Goal: Task Accomplishment & Management: Use online tool/utility

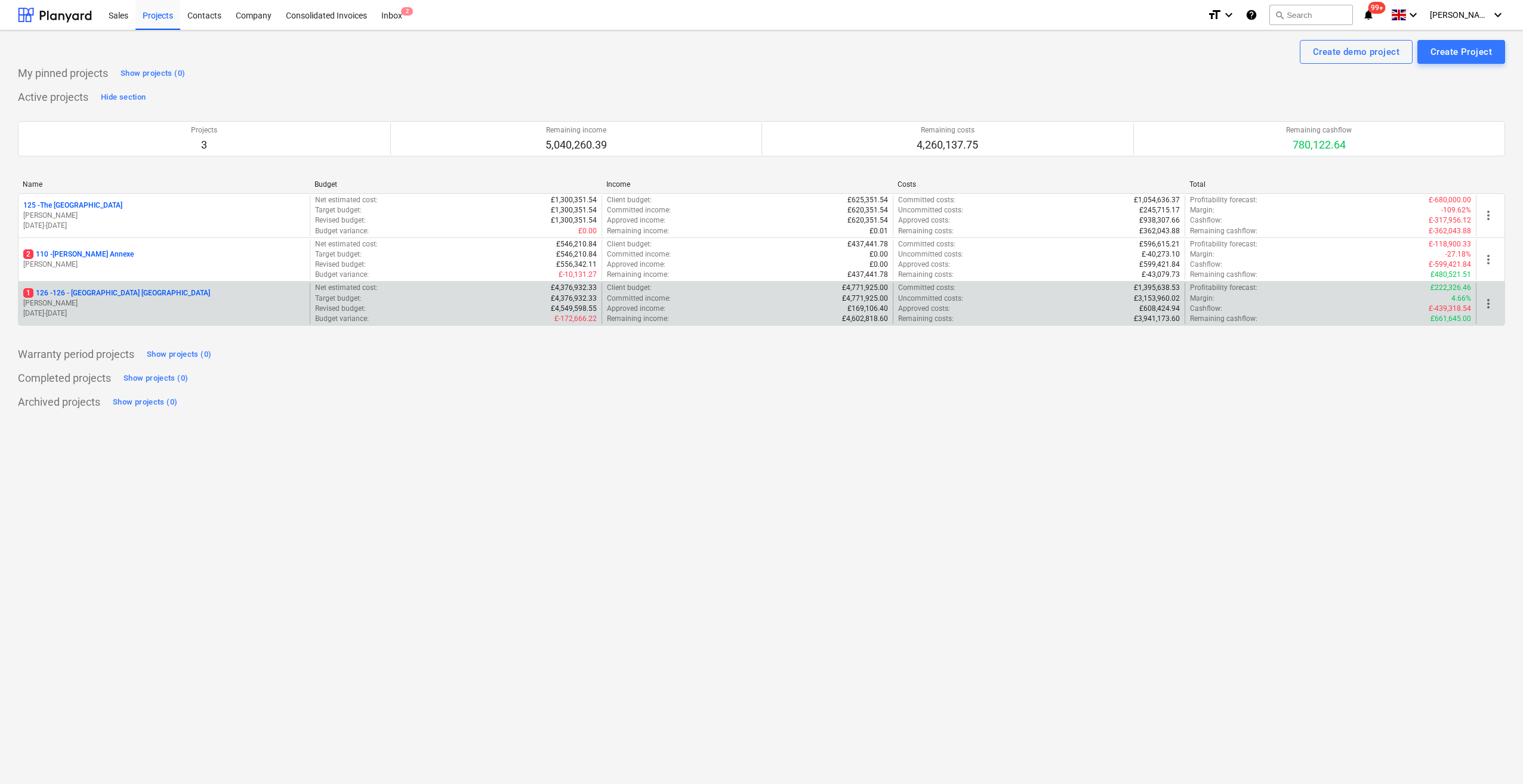
click at [103, 291] on p "1 126 - 126 - [GEOGRAPHIC_DATA] [GEOGRAPHIC_DATA]" at bounding box center [116, 293] width 187 height 10
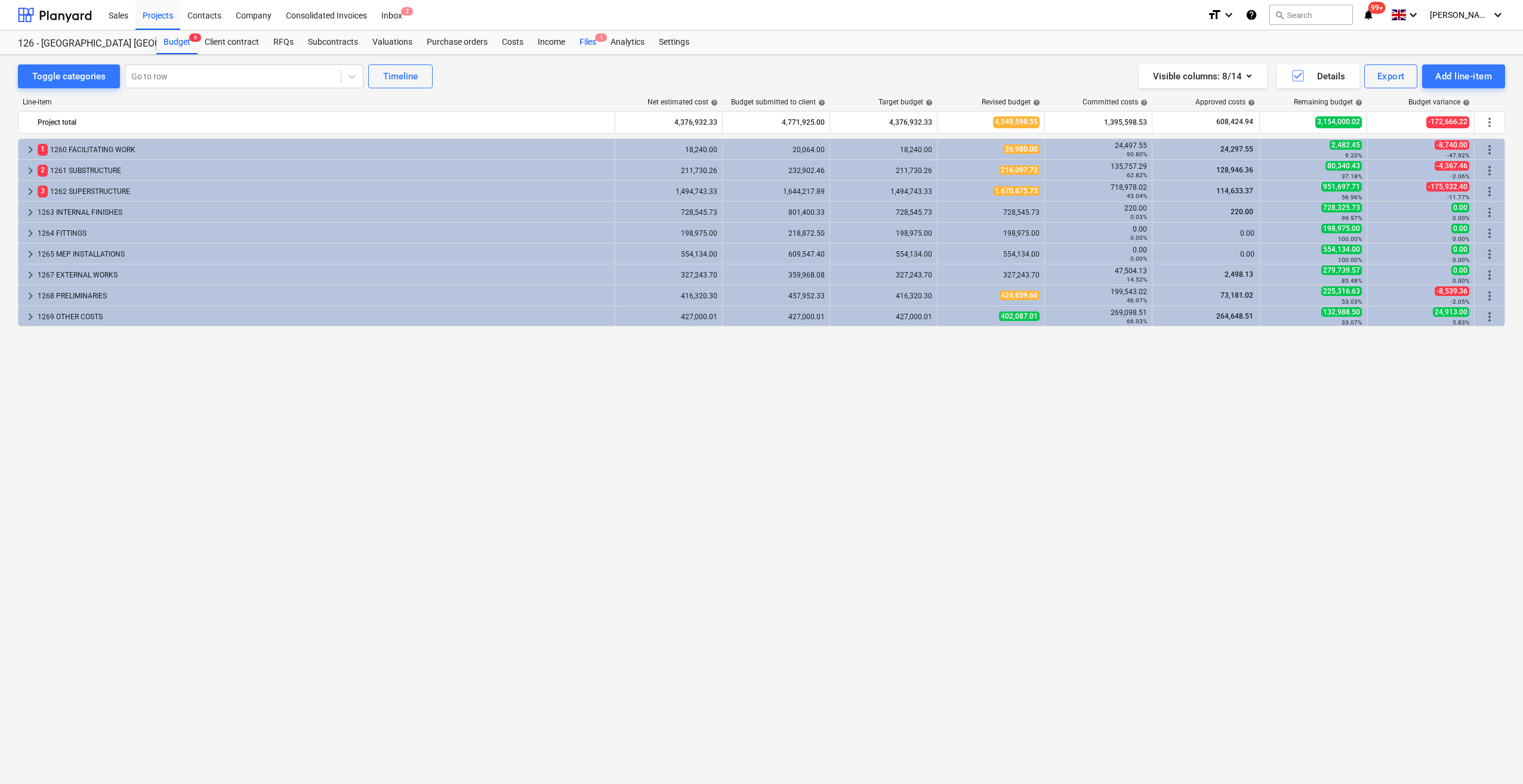
click at [588, 40] on div "Files 1" at bounding box center [587, 42] width 31 height 24
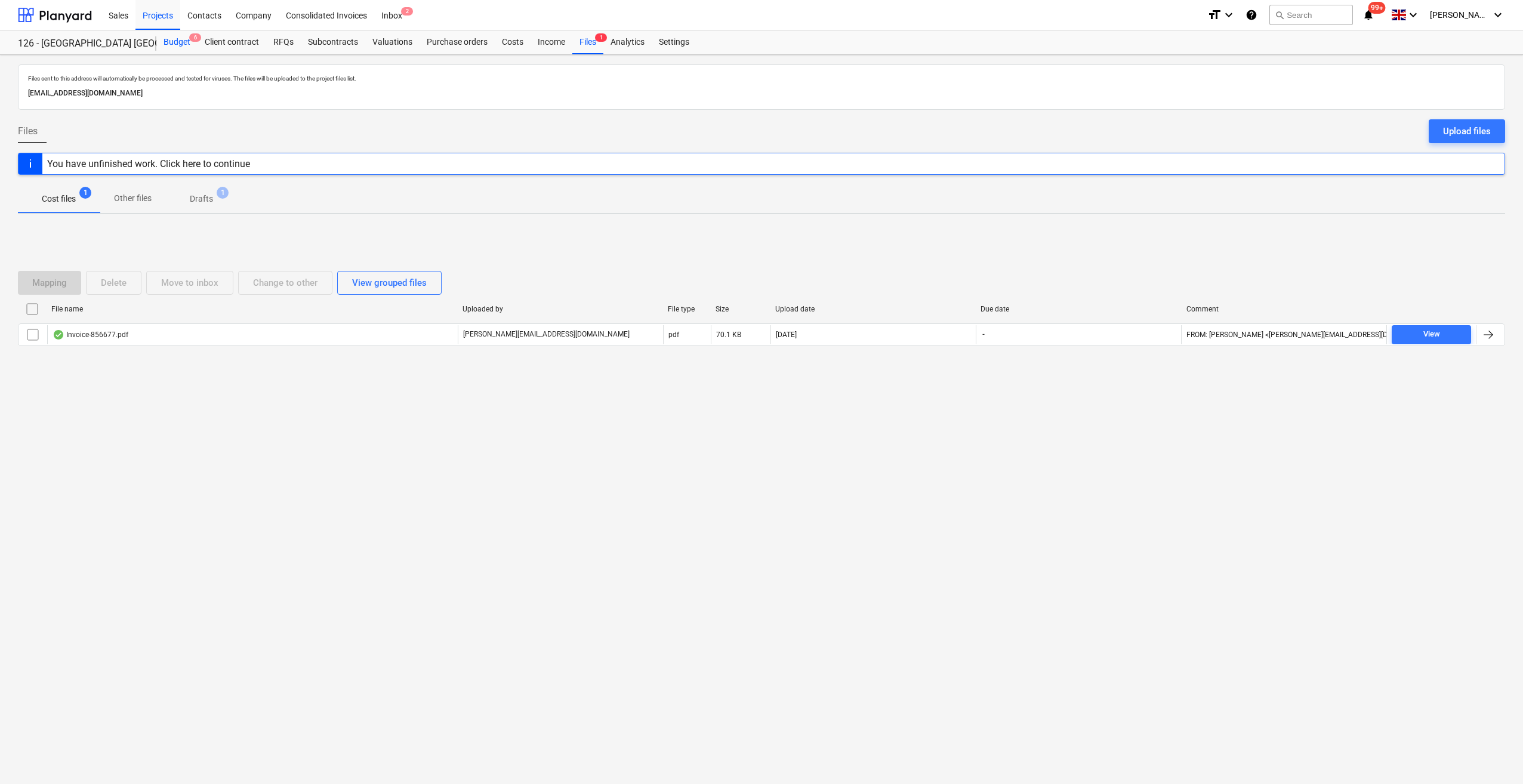
click at [179, 40] on div "Budget 6" at bounding box center [177, 42] width 41 height 24
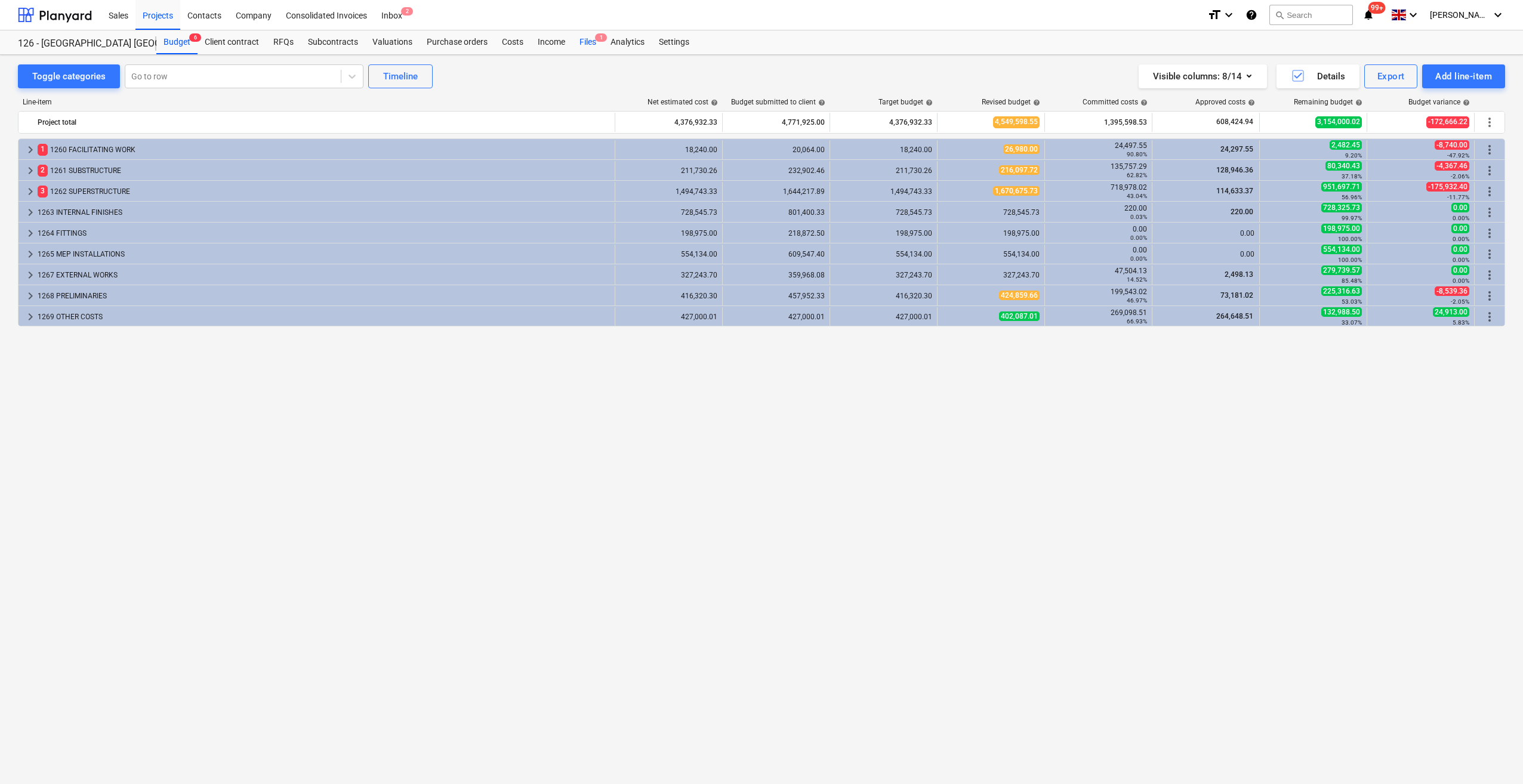
click at [585, 47] on div "Files 1" at bounding box center [587, 42] width 31 height 24
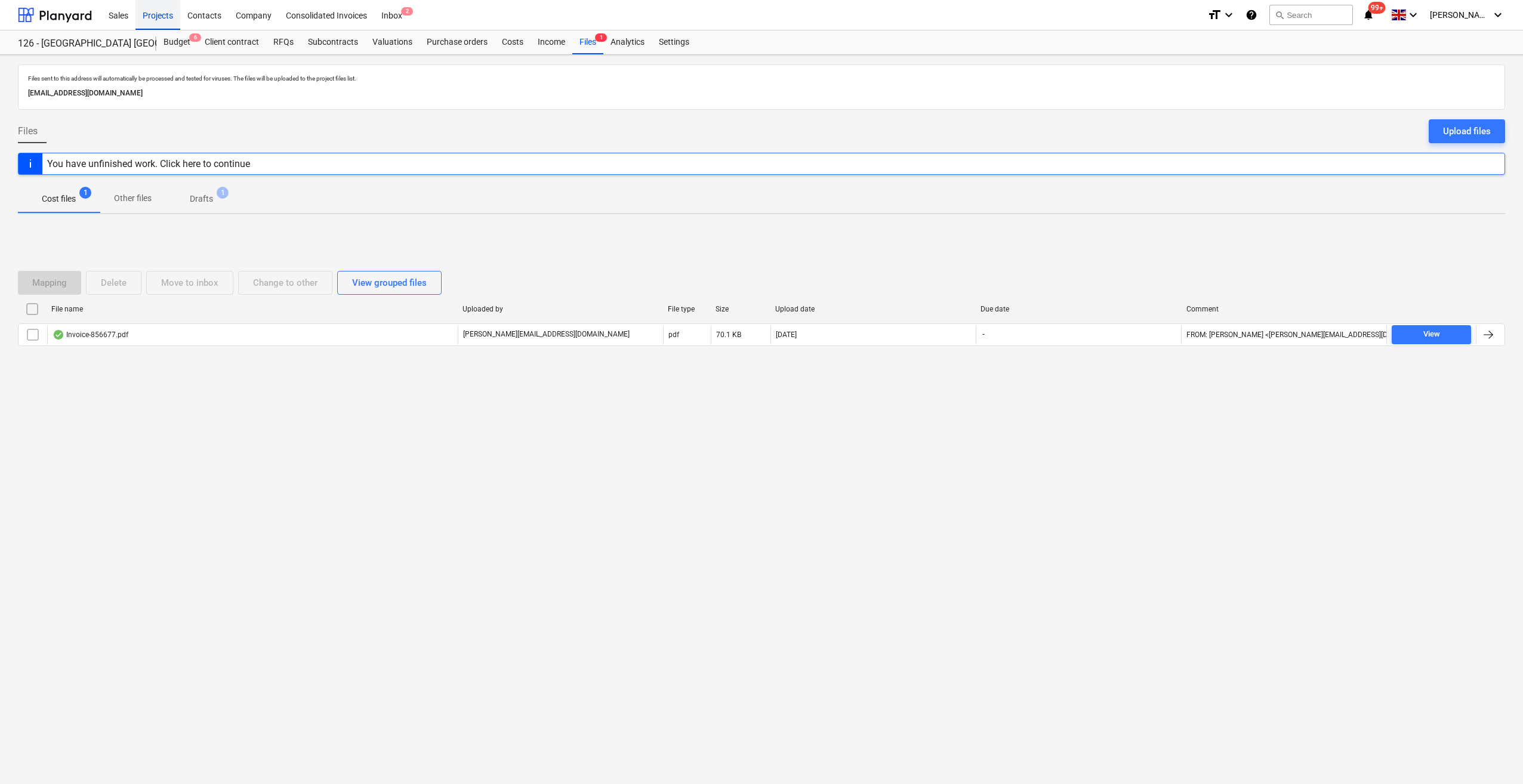
click at [153, 22] on div "Projects" at bounding box center [158, 14] width 45 height 30
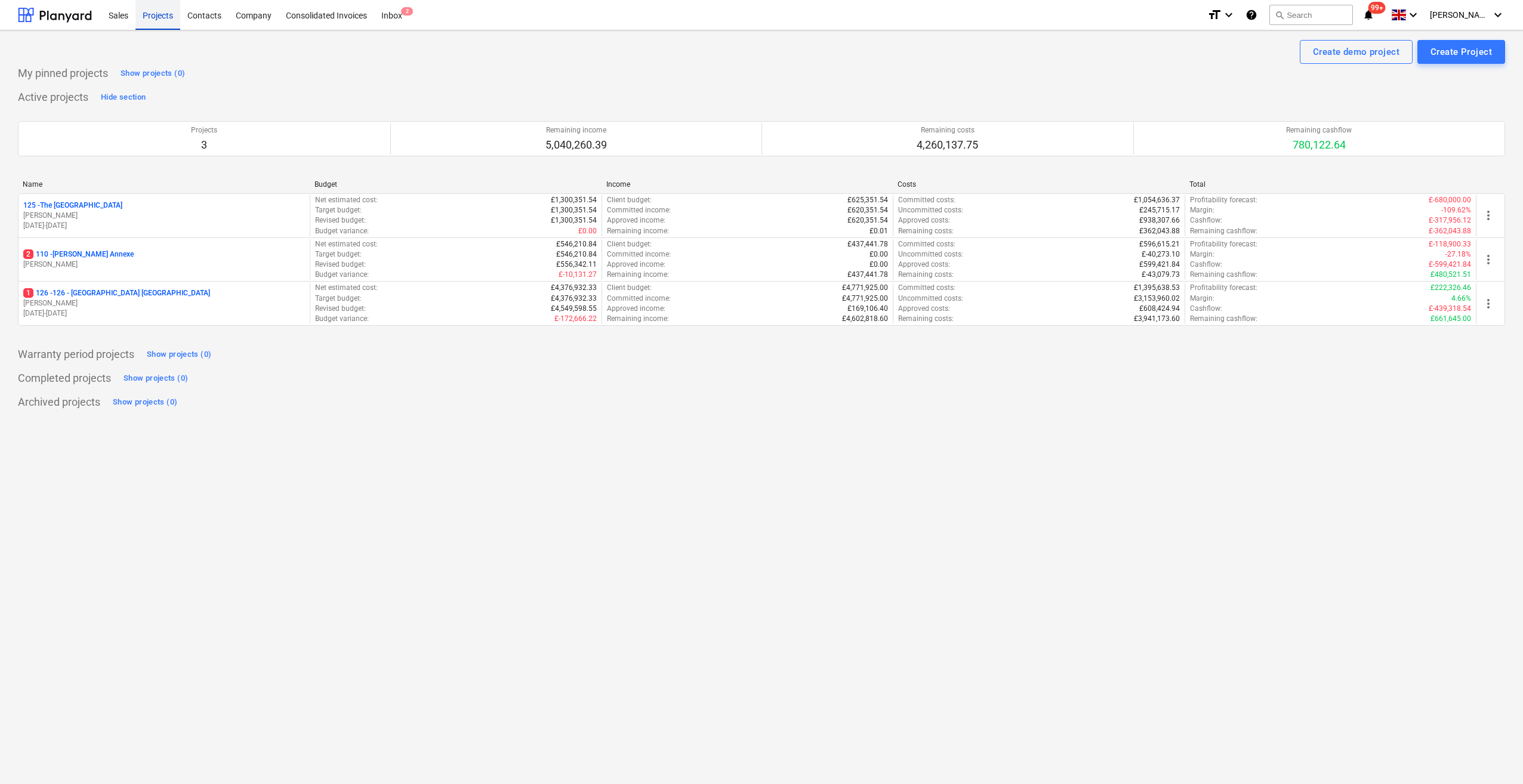
click at [164, 14] on div "Projects" at bounding box center [158, 14] width 45 height 30
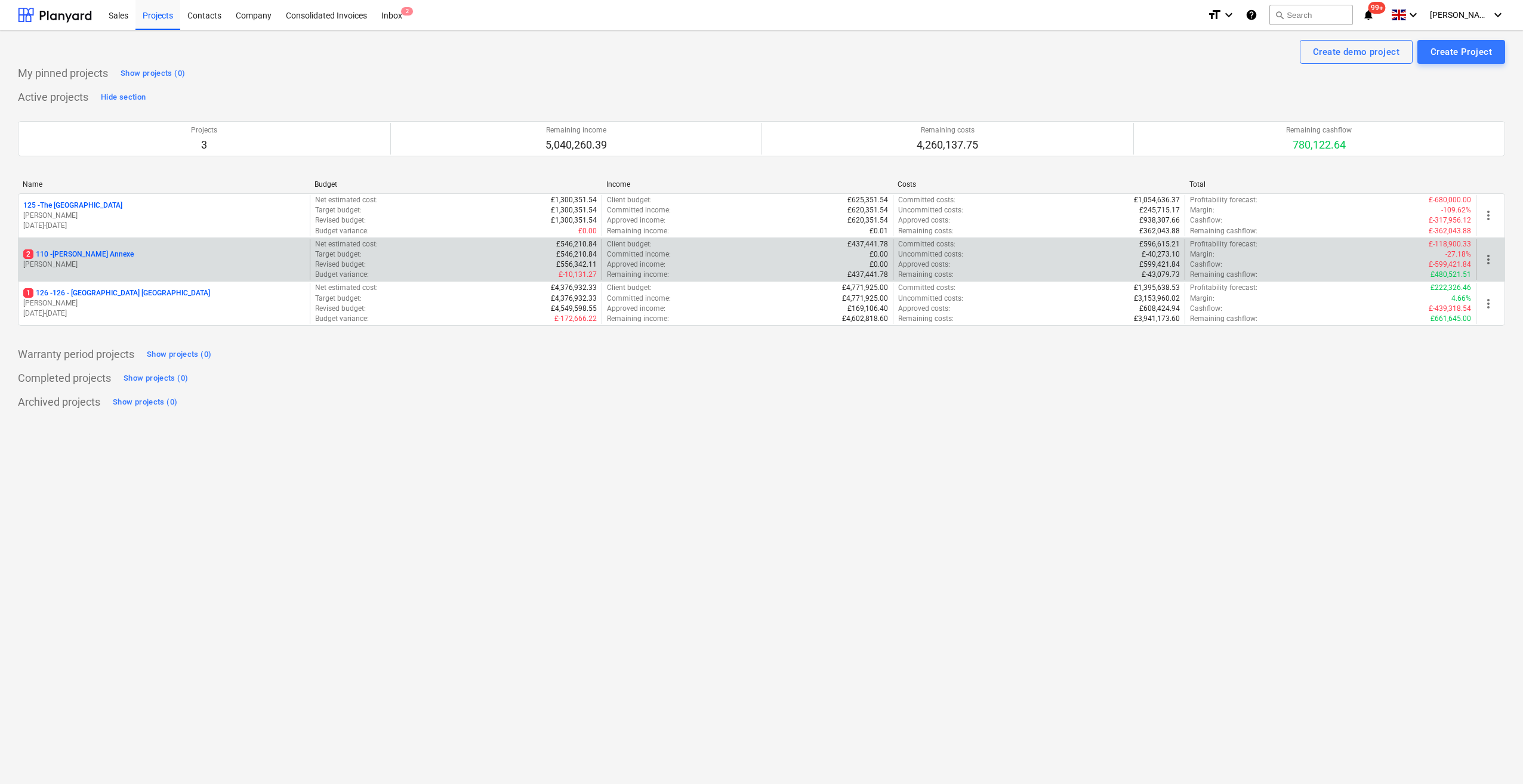
click at [83, 253] on p "2 110 - [PERSON_NAME] Annexe" at bounding box center [78, 254] width 110 height 10
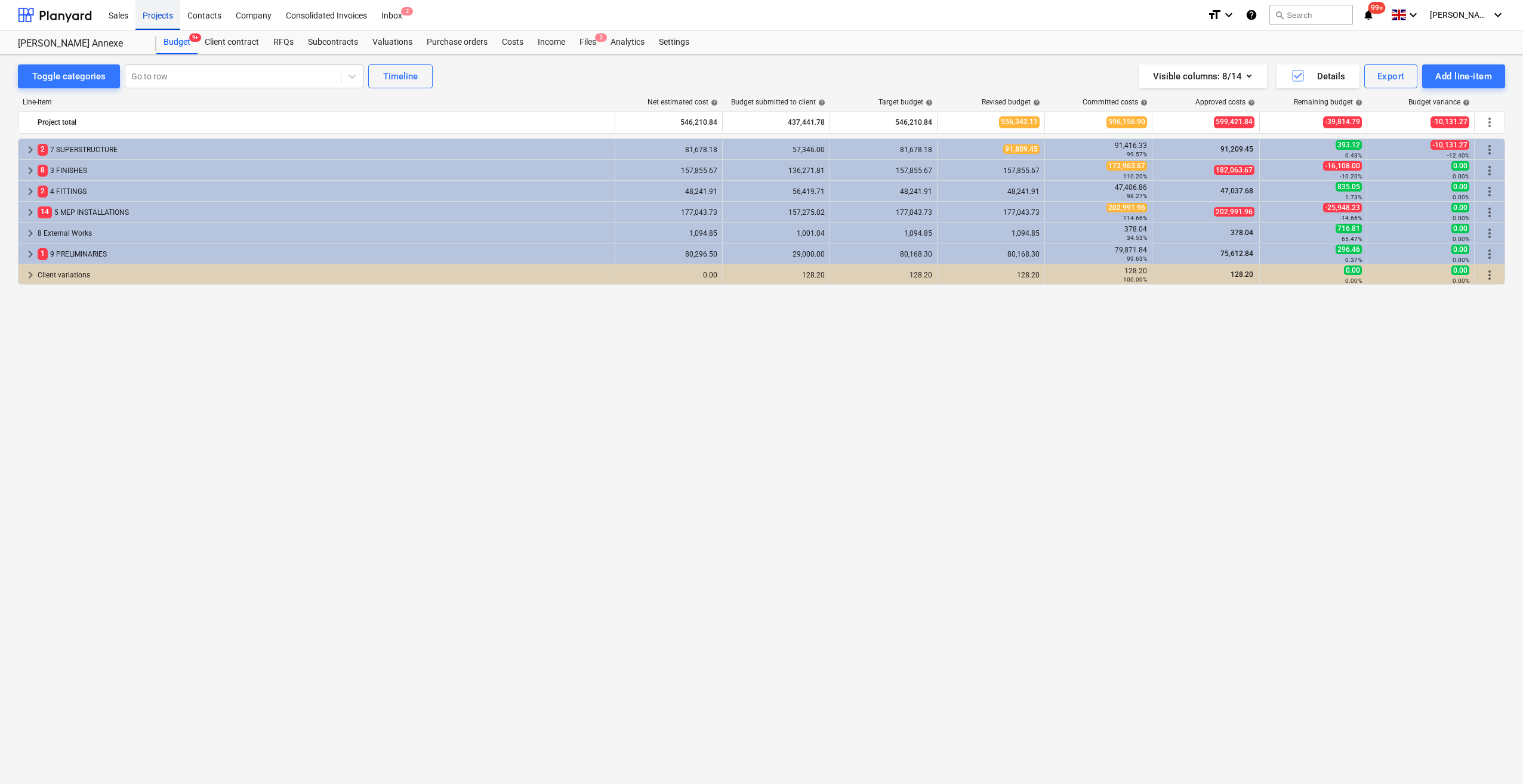
click at [154, 12] on div "Projects" at bounding box center [158, 14] width 45 height 30
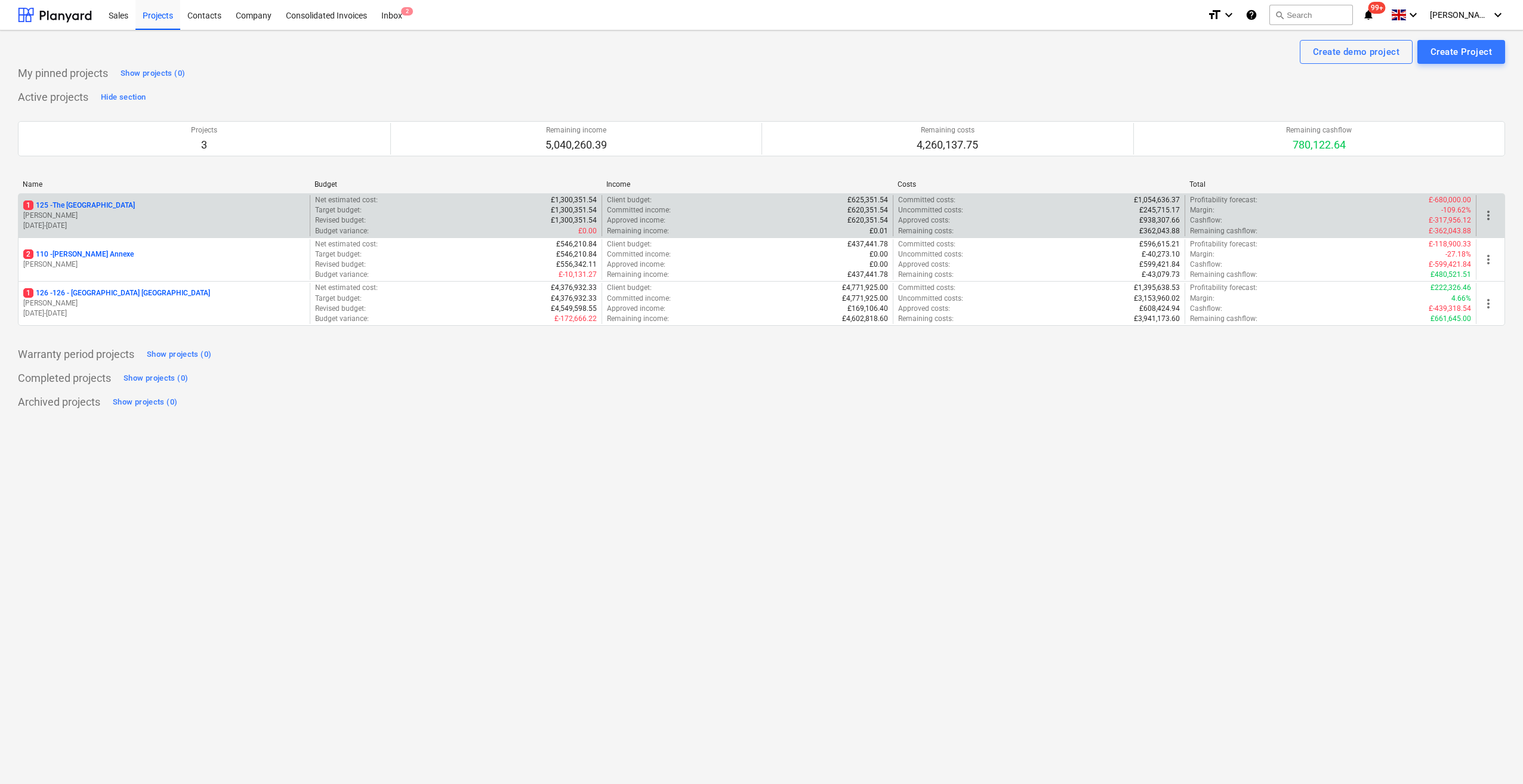
click at [72, 204] on p "1 125 - The [GEOGRAPHIC_DATA]" at bounding box center [79, 205] width 112 height 10
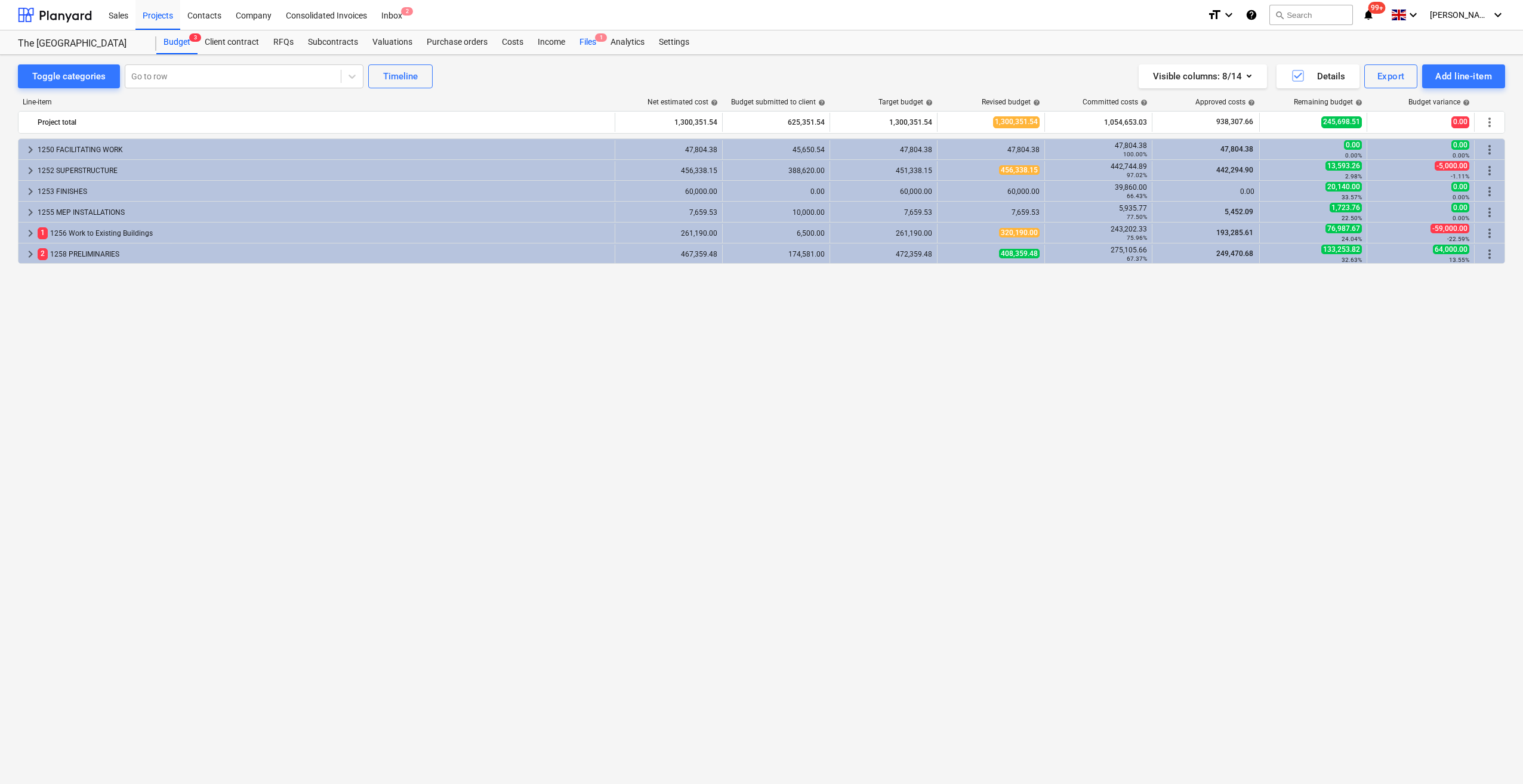
click at [587, 42] on div "Files 1" at bounding box center [587, 42] width 31 height 24
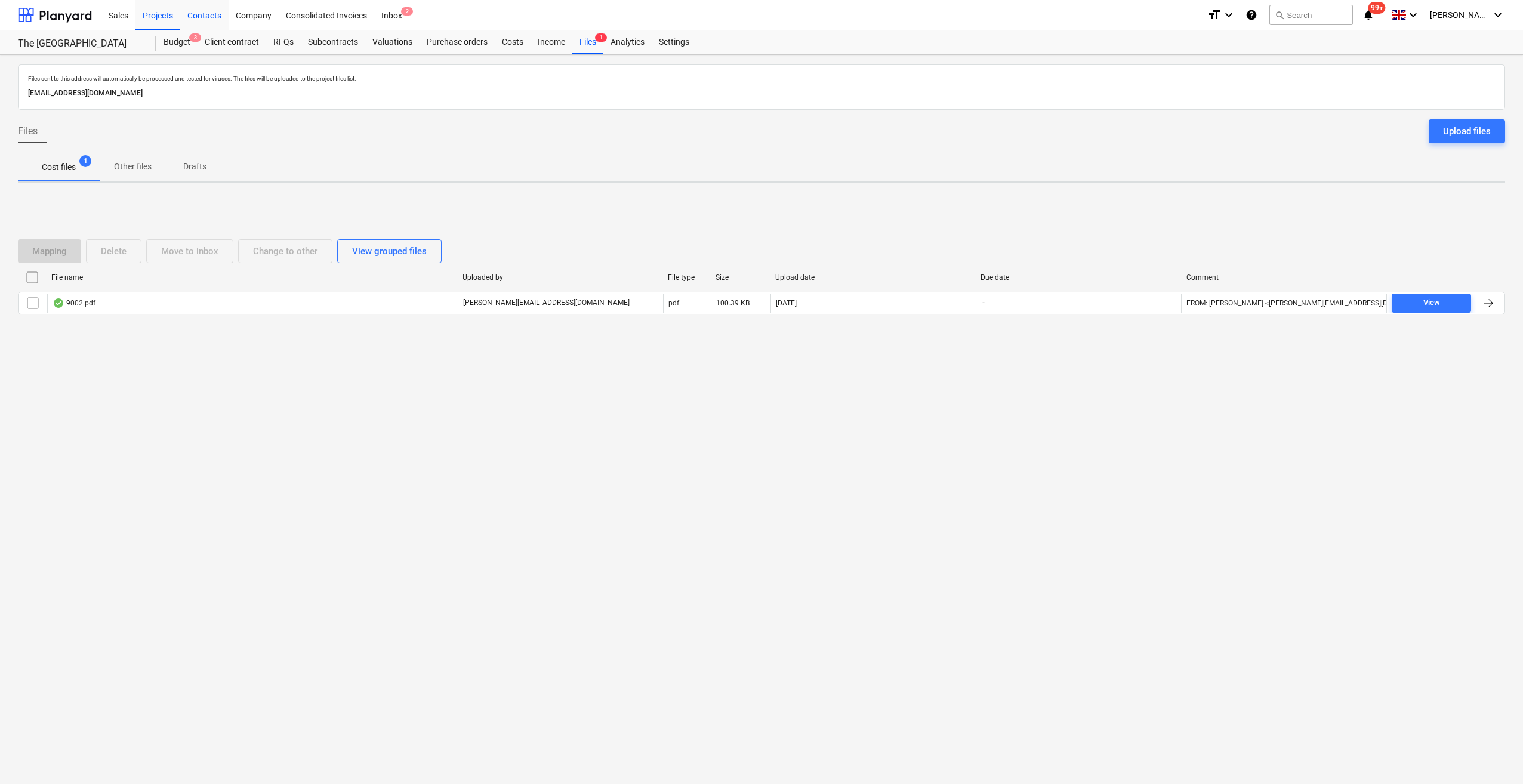
click at [204, 13] on div "Contacts" at bounding box center [204, 14] width 48 height 30
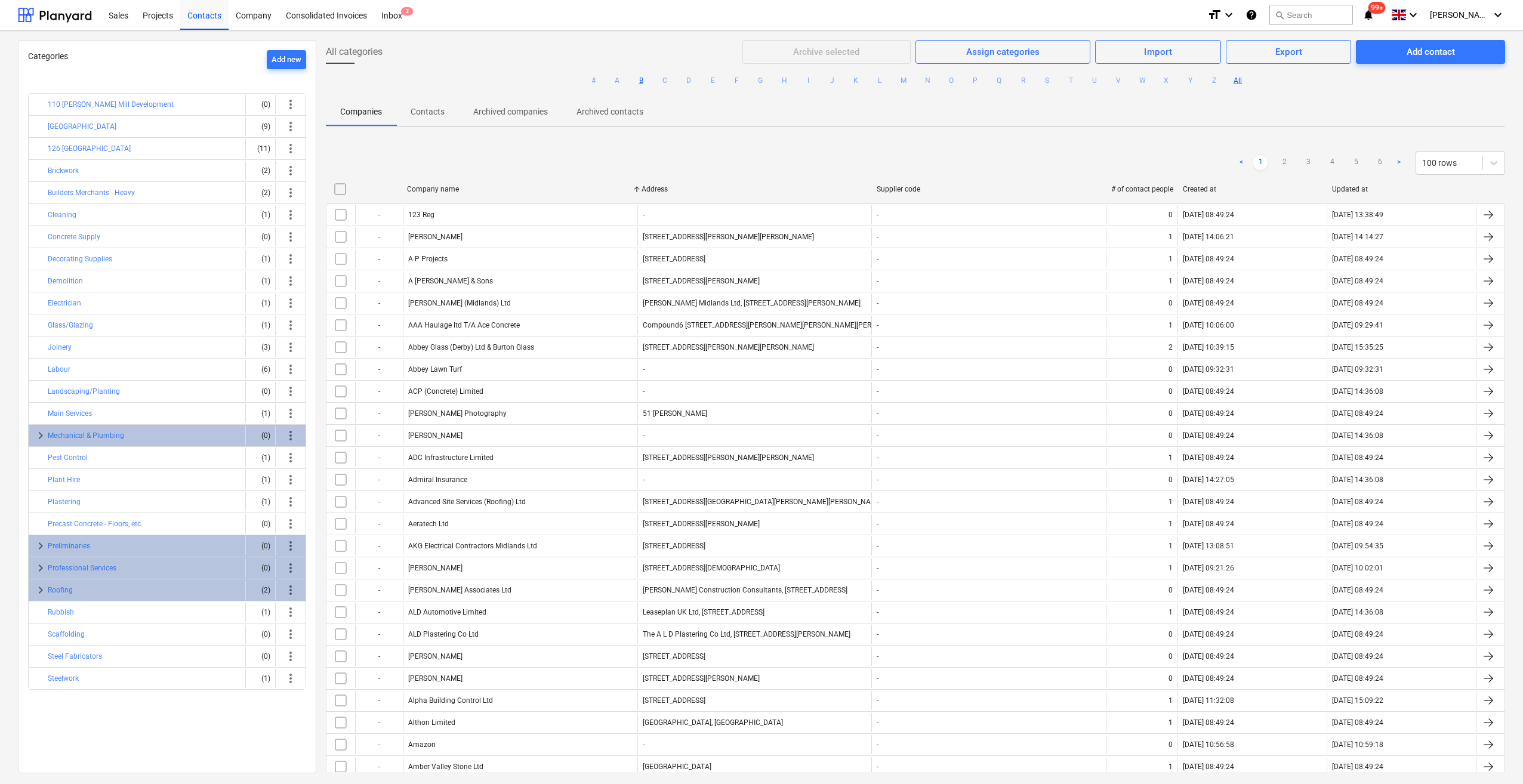
click at [642, 81] on button "B" at bounding box center [641, 81] width 14 height 14
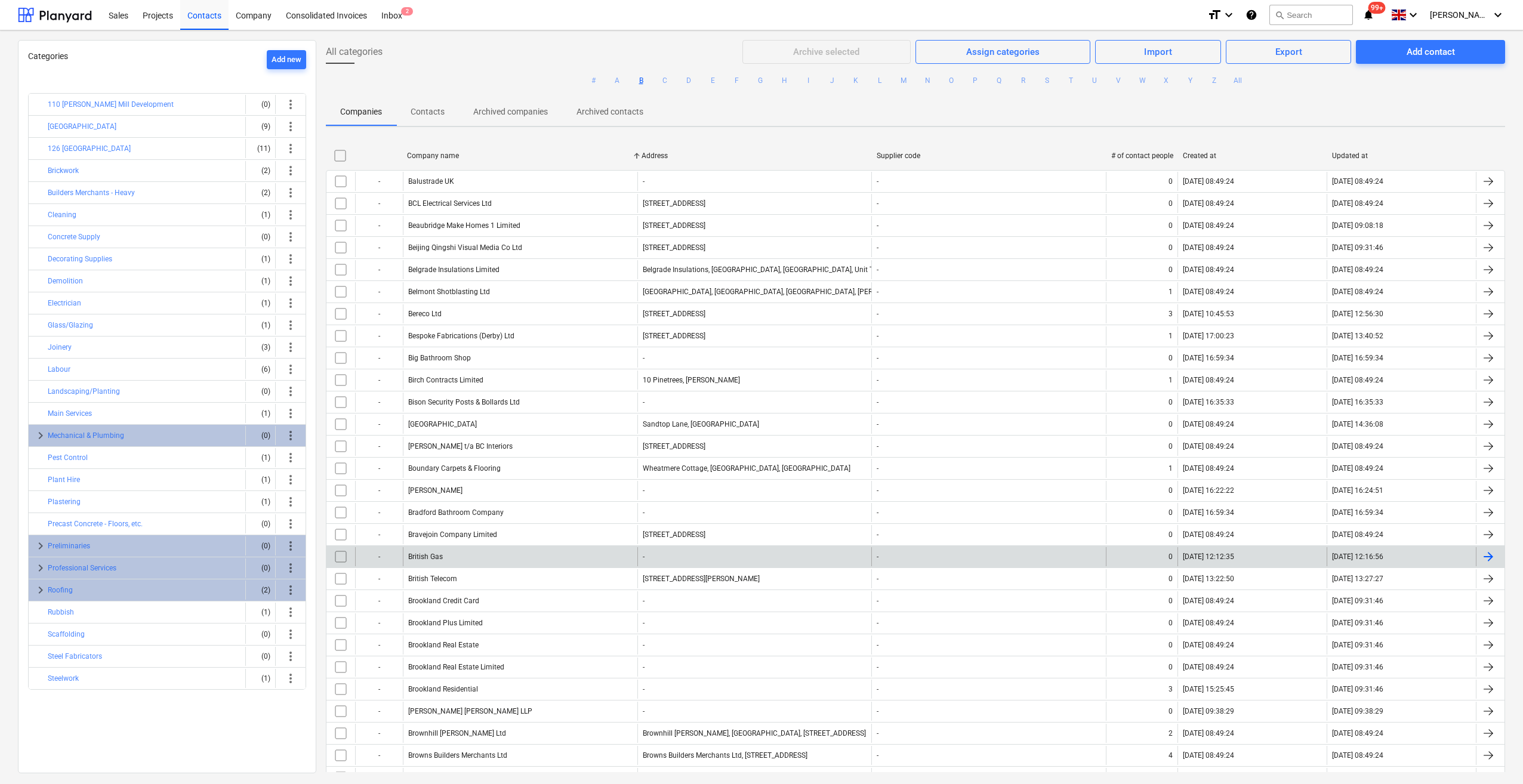
click at [492, 558] on div "British Gas" at bounding box center [520, 556] width 235 height 19
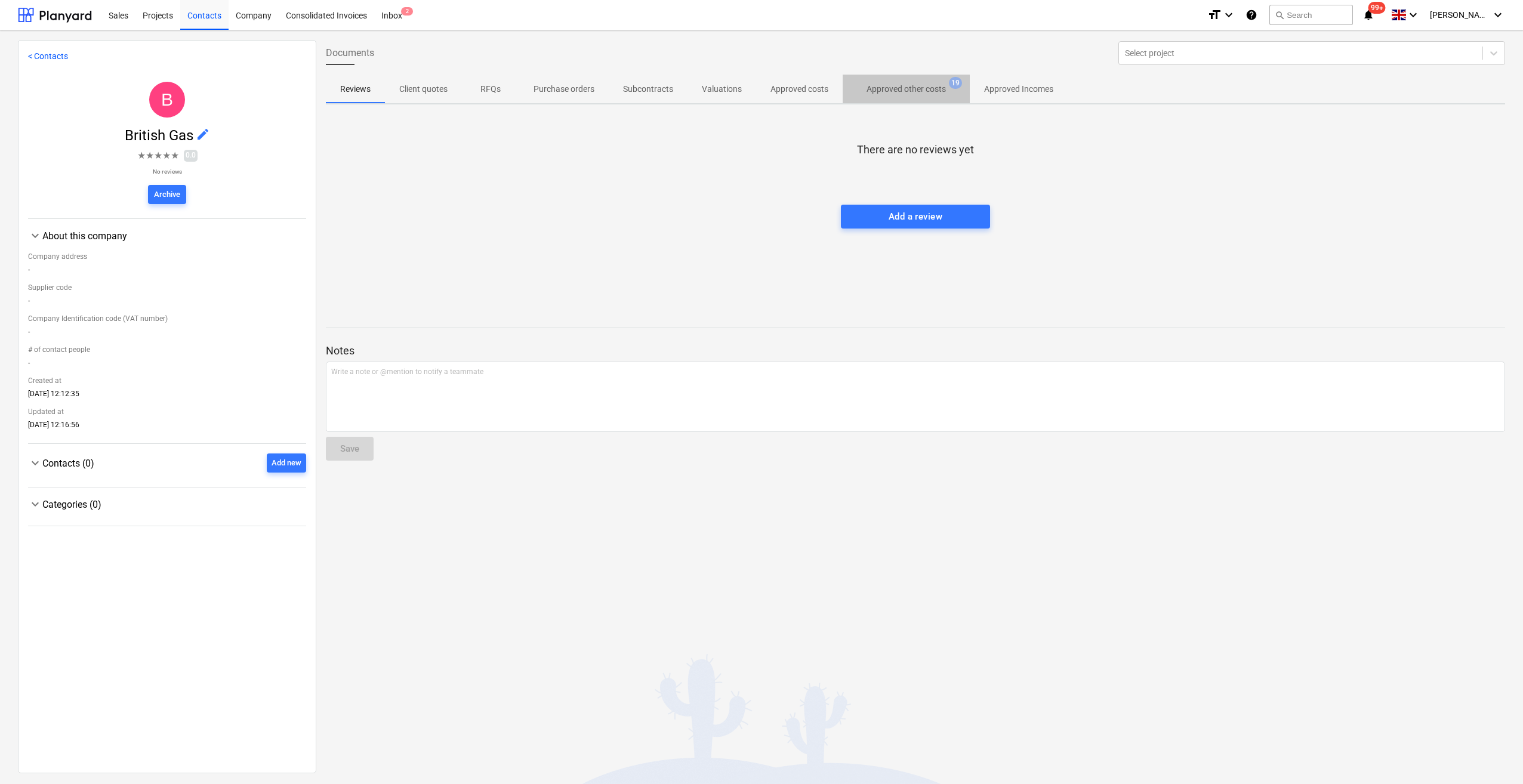
click at [898, 89] on p "Approved other costs" at bounding box center [906, 89] width 80 height 13
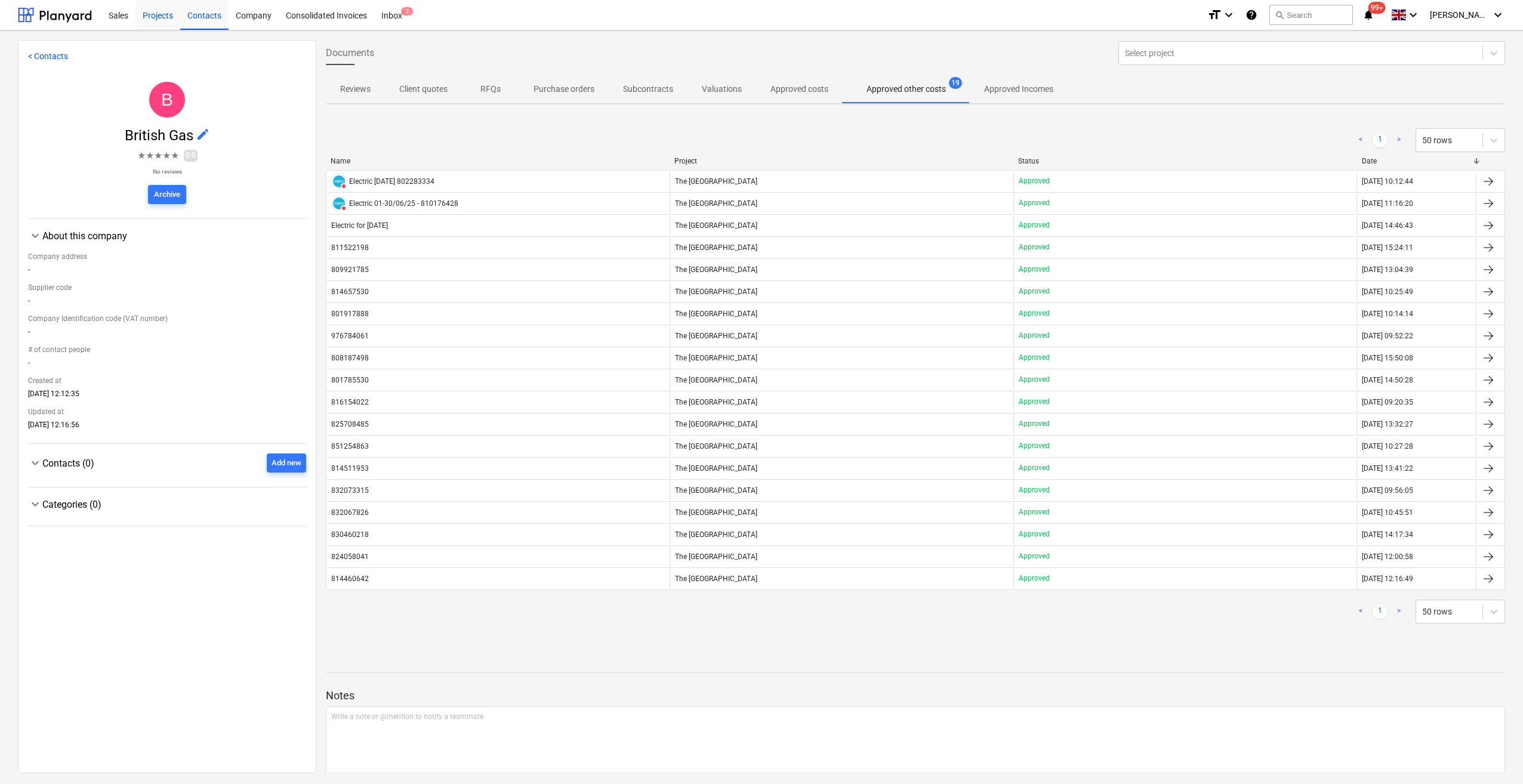
click at [147, 15] on div "Projects" at bounding box center [158, 14] width 45 height 30
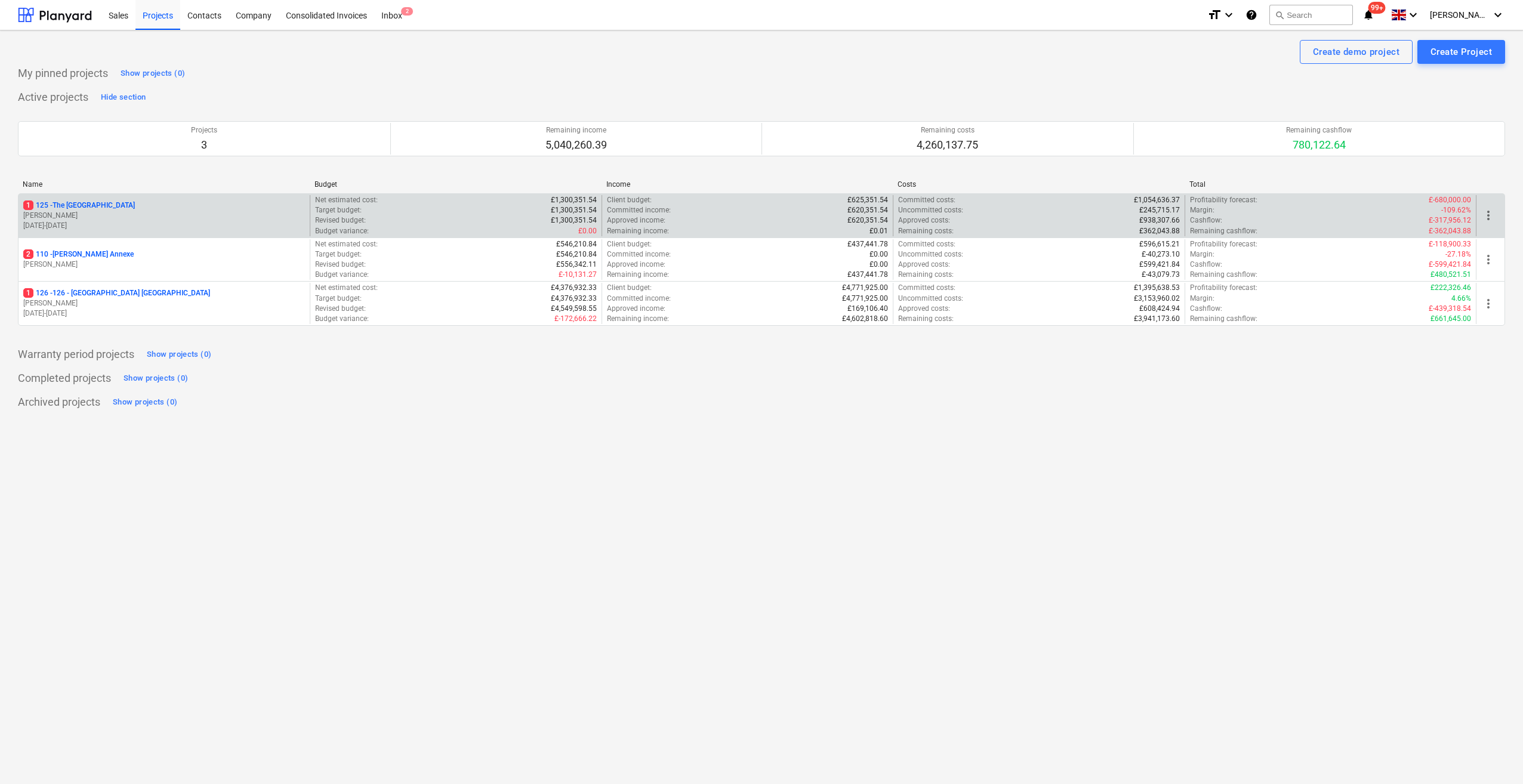
click at [94, 201] on p "1 125 - The [GEOGRAPHIC_DATA]" at bounding box center [79, 205] width 112 height 10
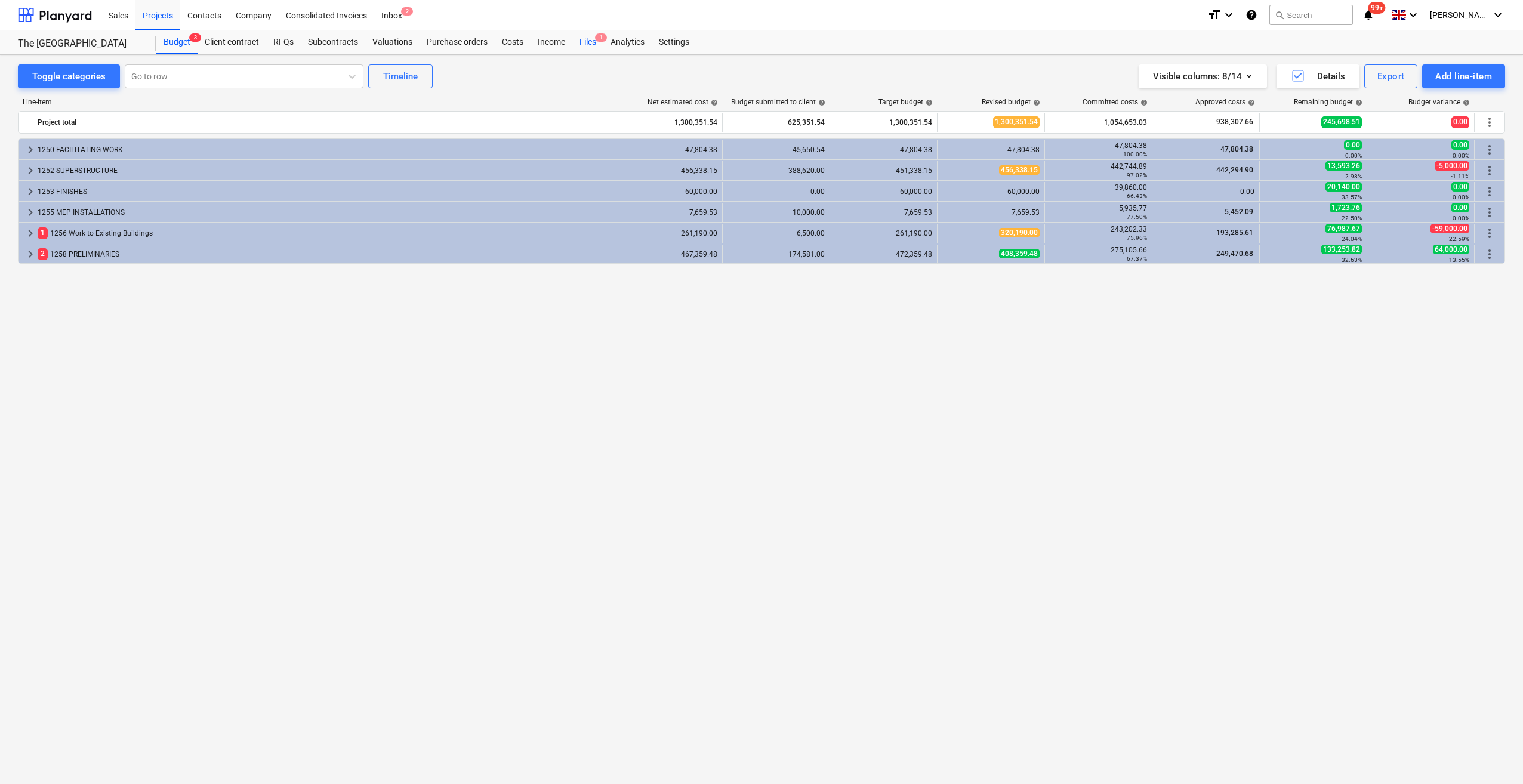
click at [585, 43] on div "Files 1" at bounding box center [587, 42] width 31 height 24
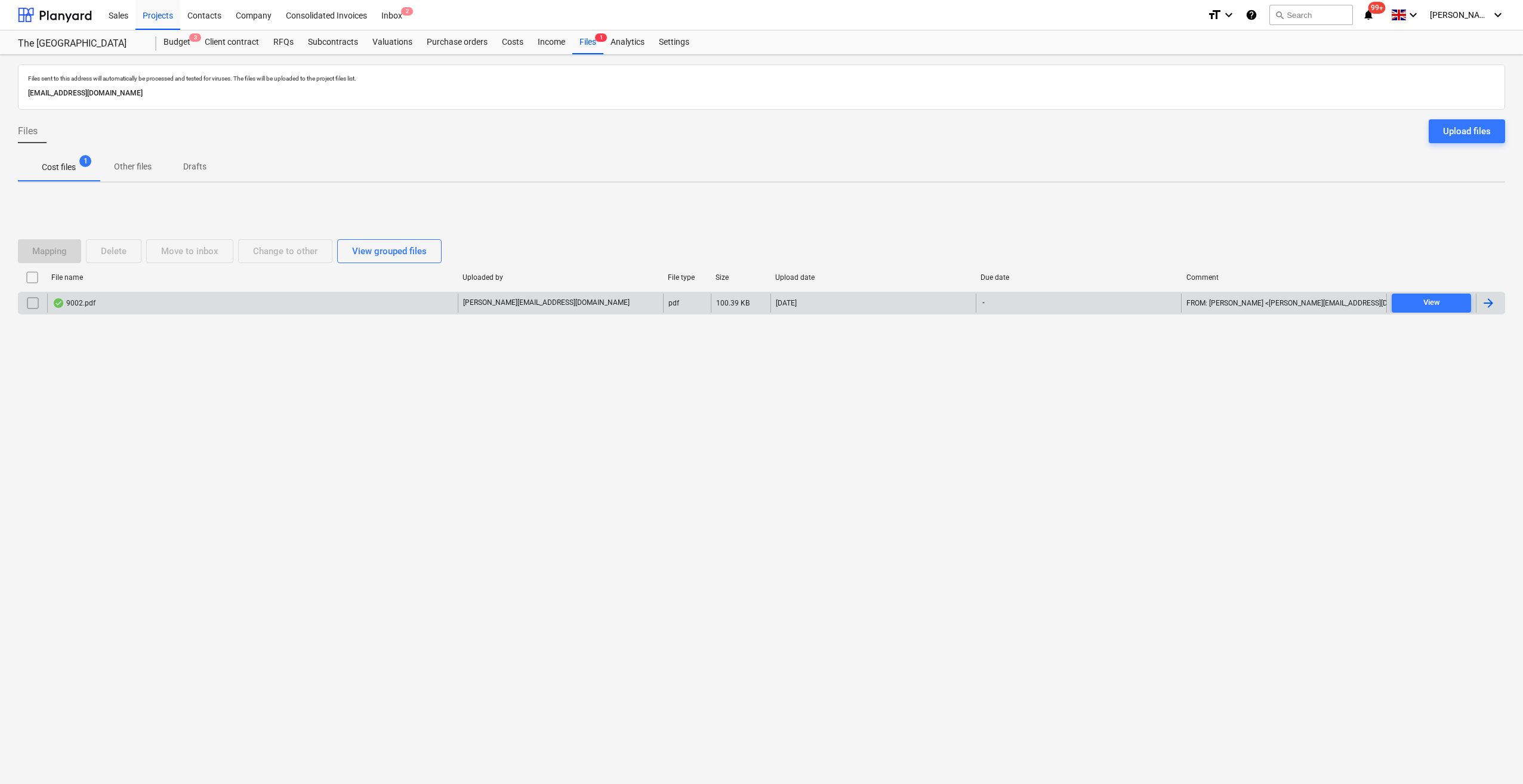
click at [1488, 299] on div at bounding box center [1488, 303] width 14 height 14
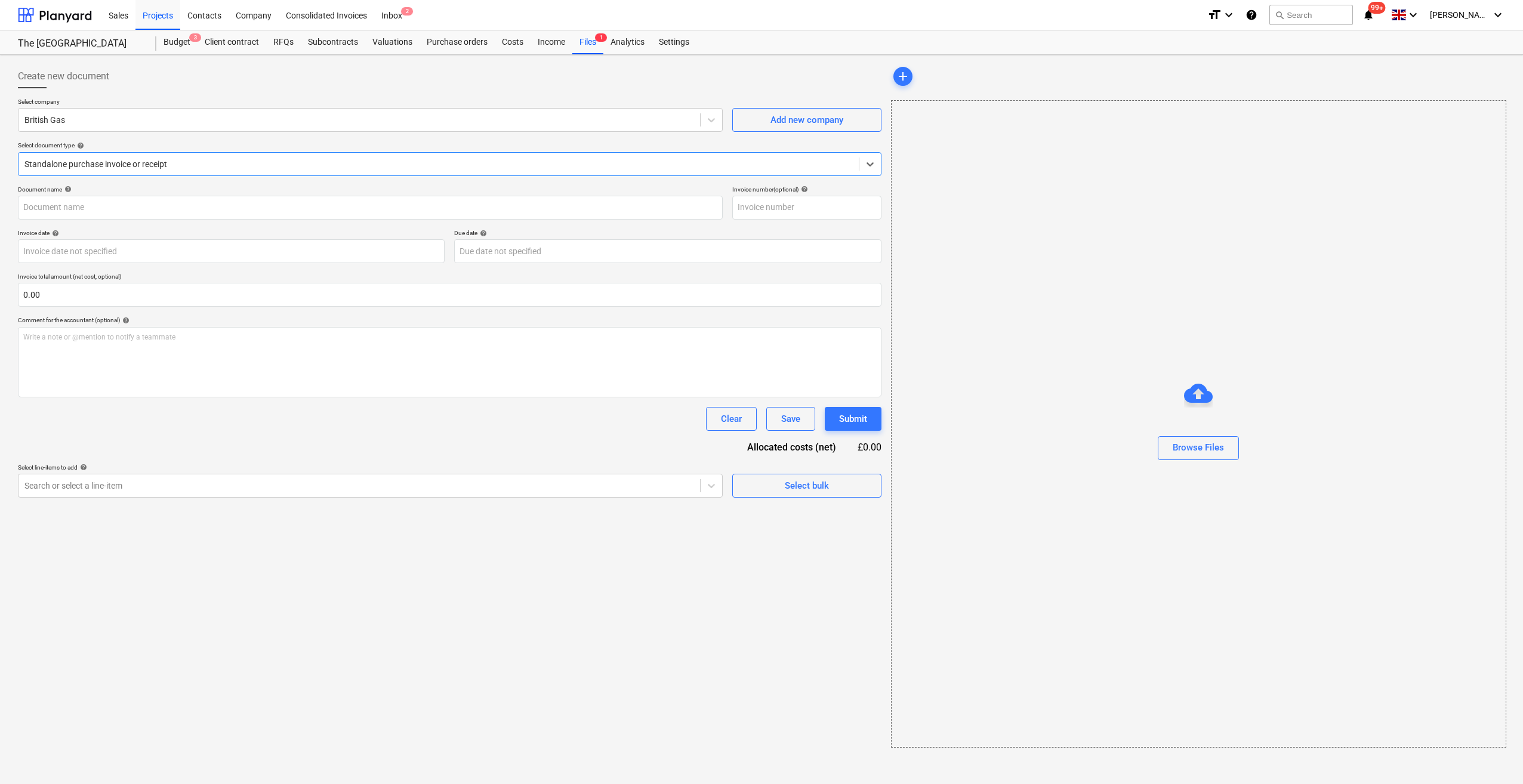
type input "803843322"
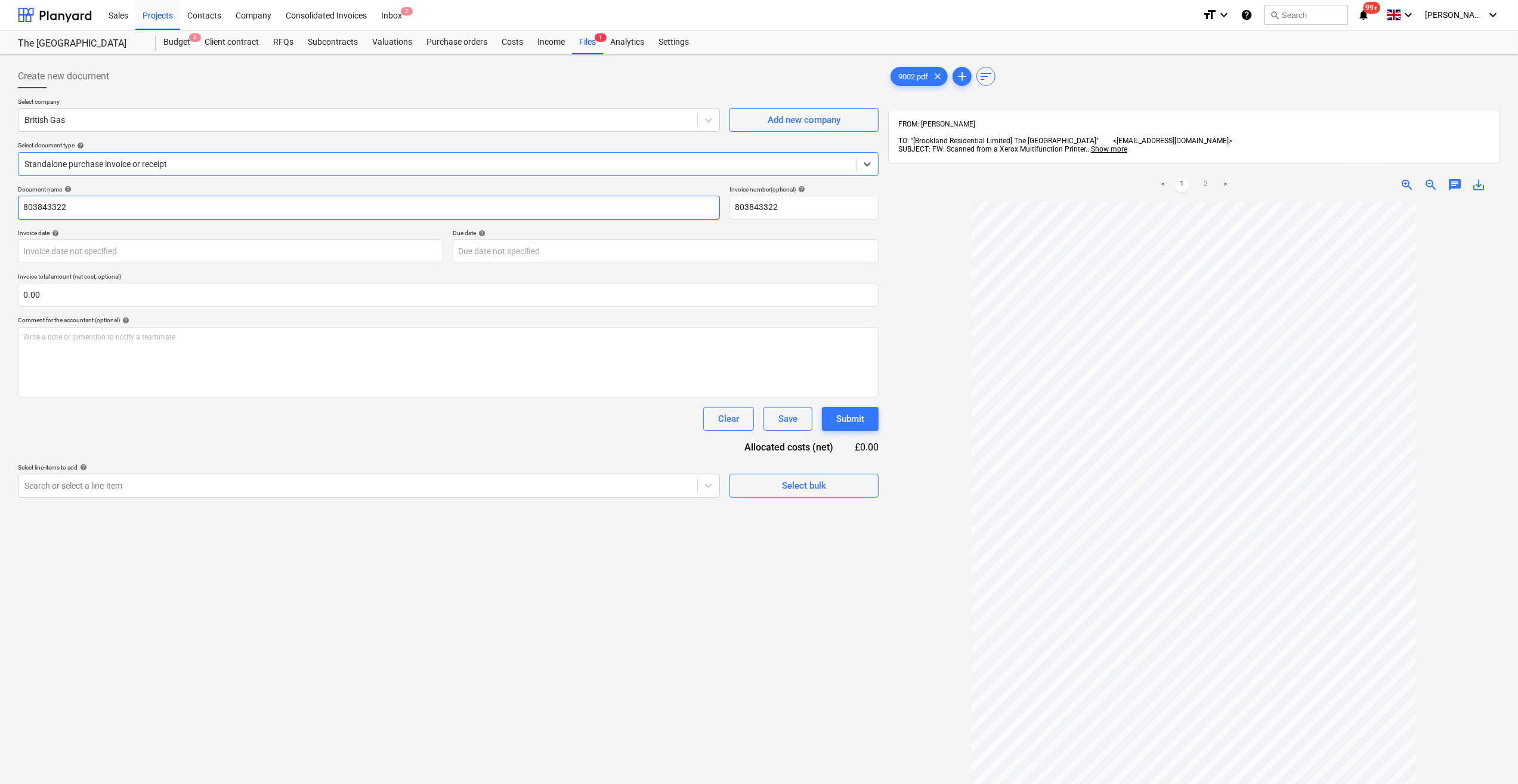
click at [24, 205] on input "803843322" at bounding box center [369, 208] width 703 height 24
type input "Electric [DATE] - 803843322"
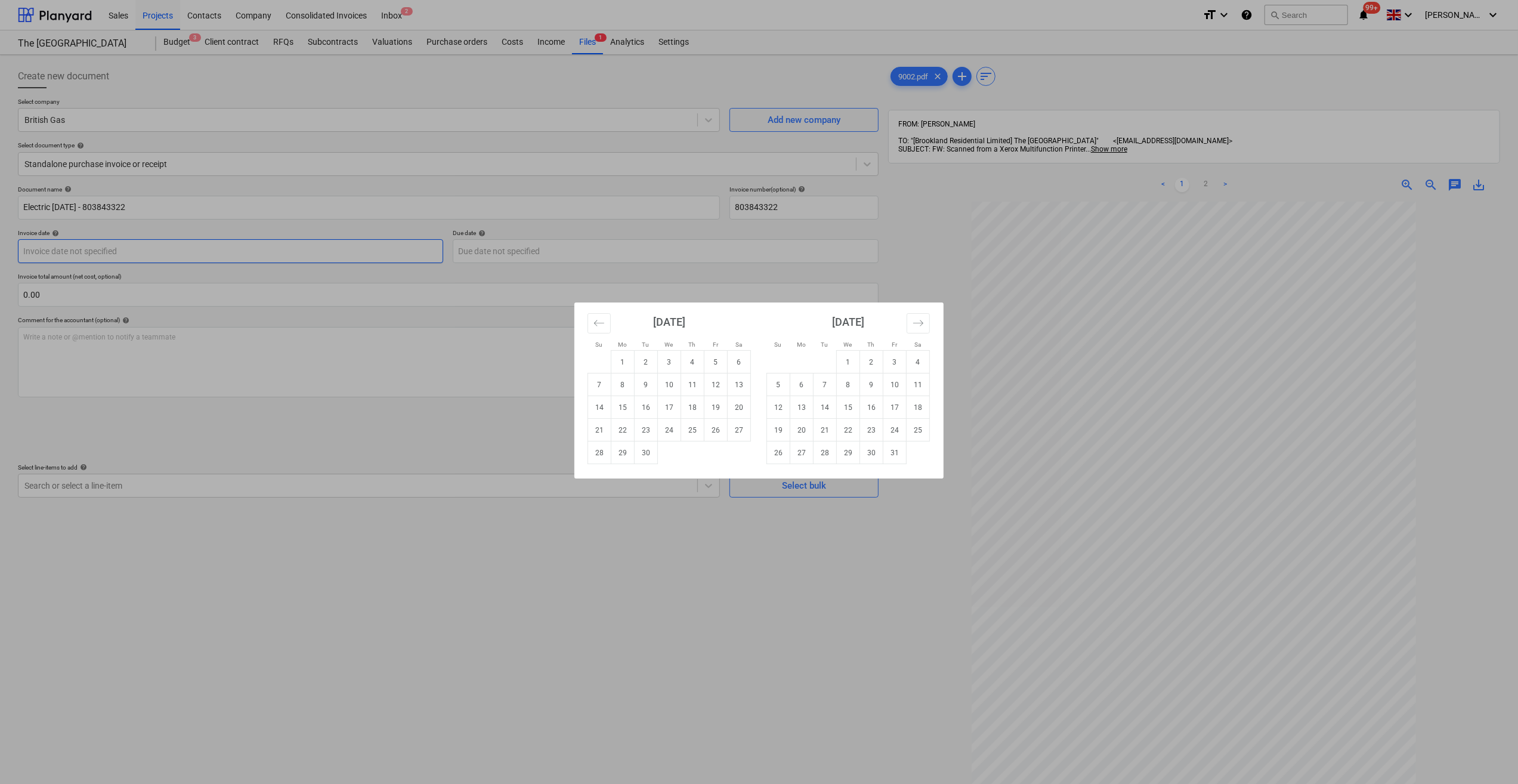
click at [76, 248] on body "Sales Projects Contacts Company Consolidated Invoices Inbox 2 format_size keybo…" at bounding box center [759, 392] width 1518 height 784
click at [626, 368] on td "1" at bounding box center [623, 362] width 23 height 22
type input "[DATE]"
click at [515, 251] on body "Sales Projects Contacts Company Consolidated Invoices Inbox 2 format_size keybo…" at bounding box center [759, 392] width 1518 height 784
click at [620, 430] on td "22" at bounding box center [623, 430] width 23 height 22
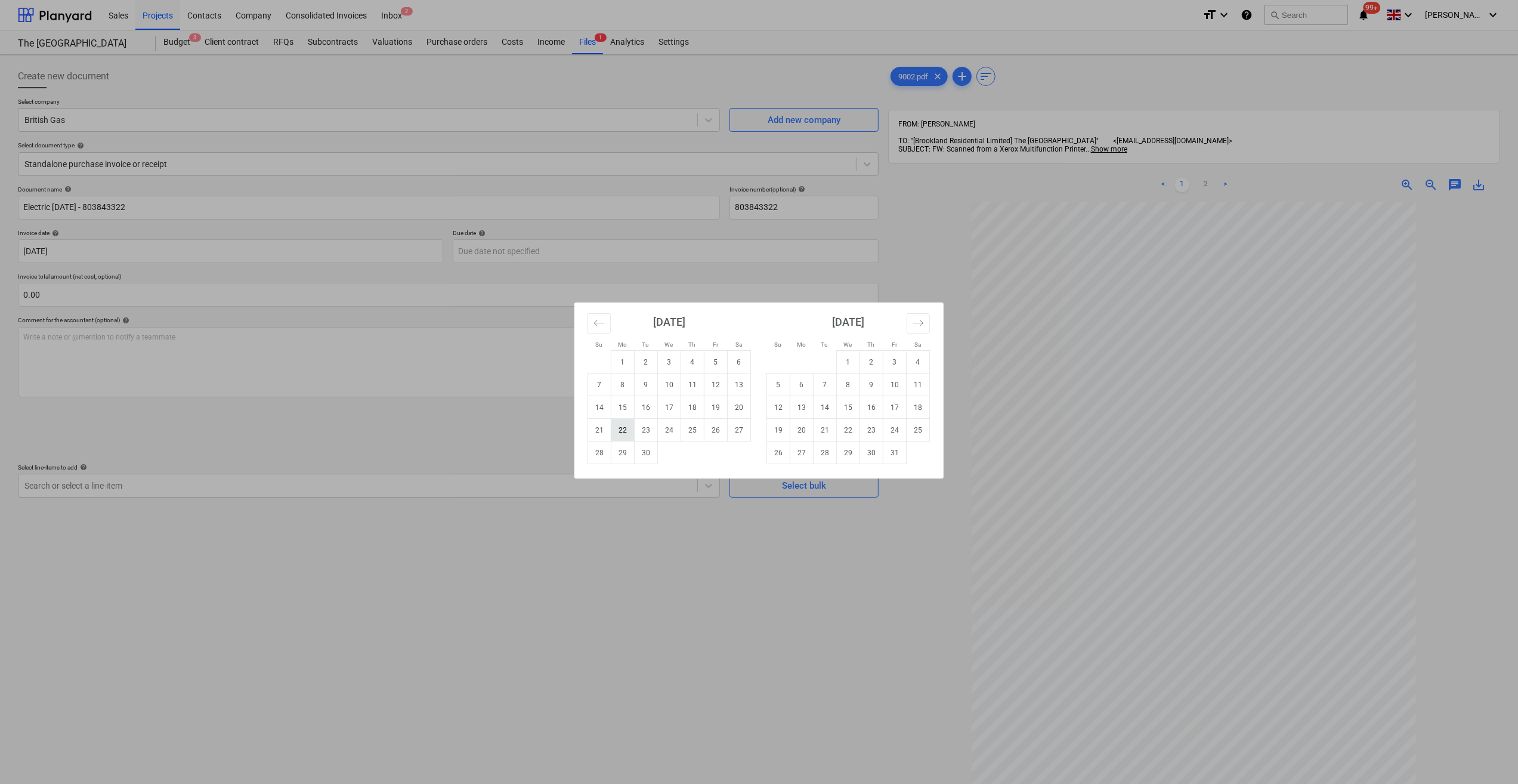
type input "[DATE]"
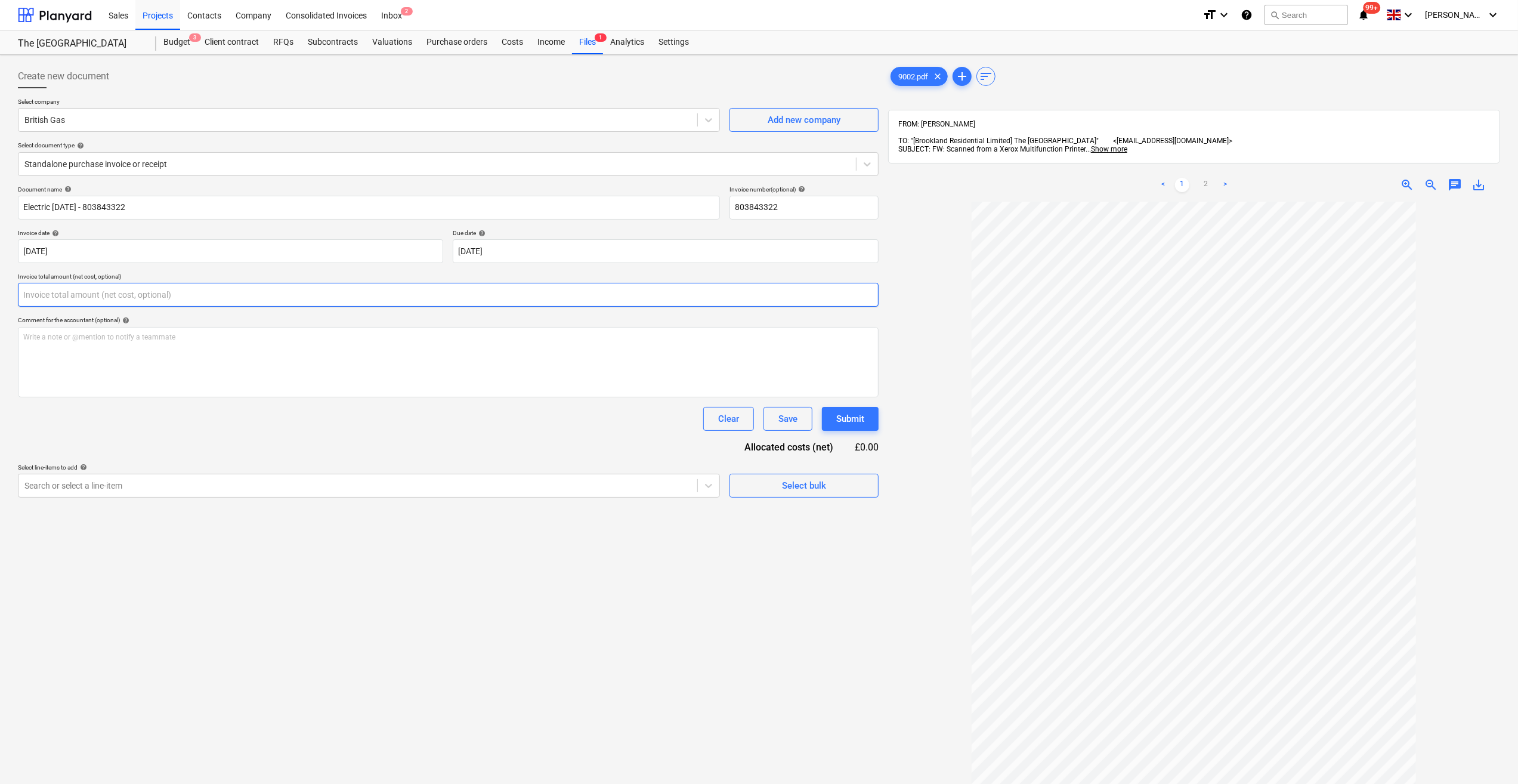
click at [49, 298] on input "text" at bounding box center [448, 294] width 861 height 24
type input "306.25"
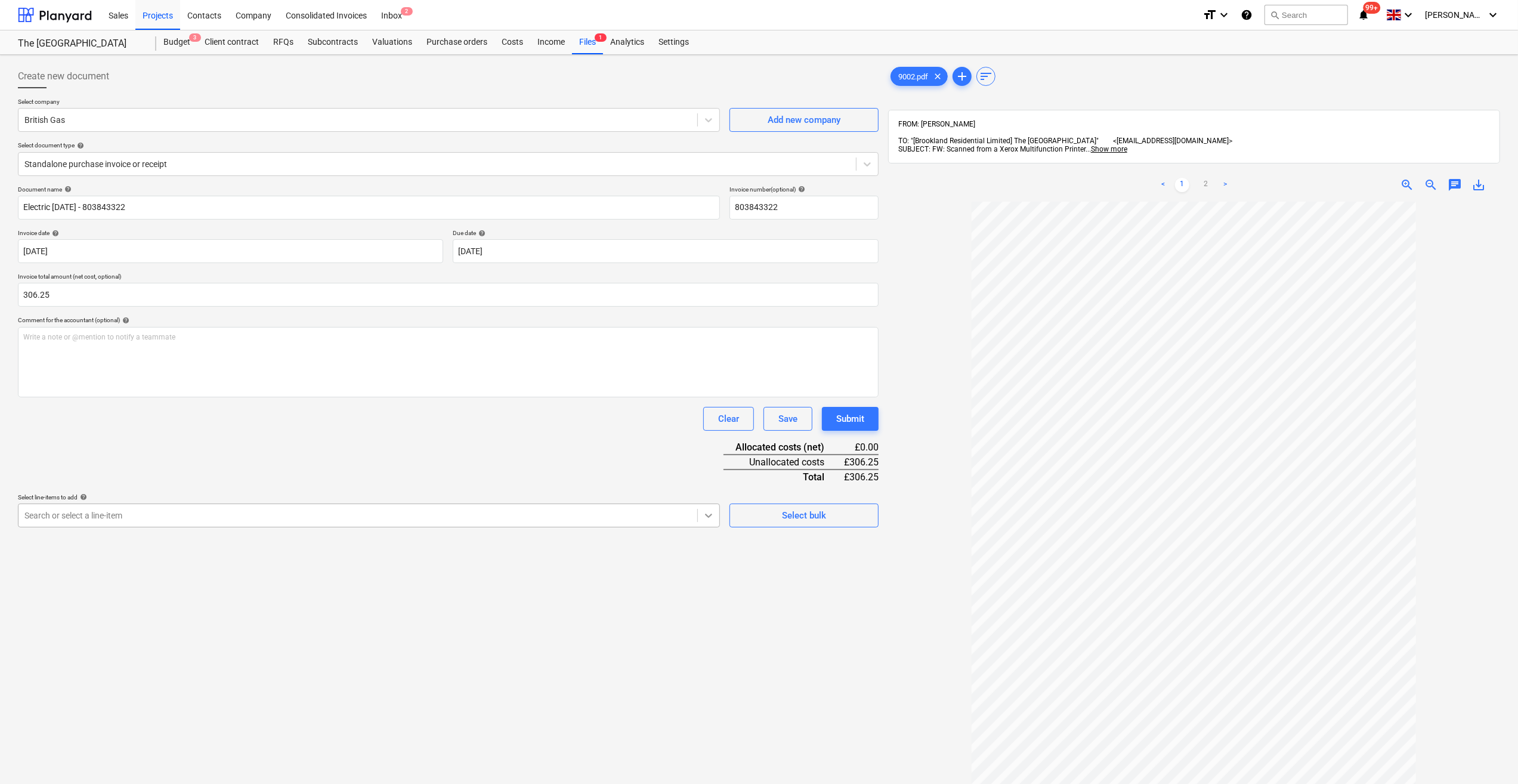
click at [708, 520] on icon at bounding box center [708, 515] width 12 height 12
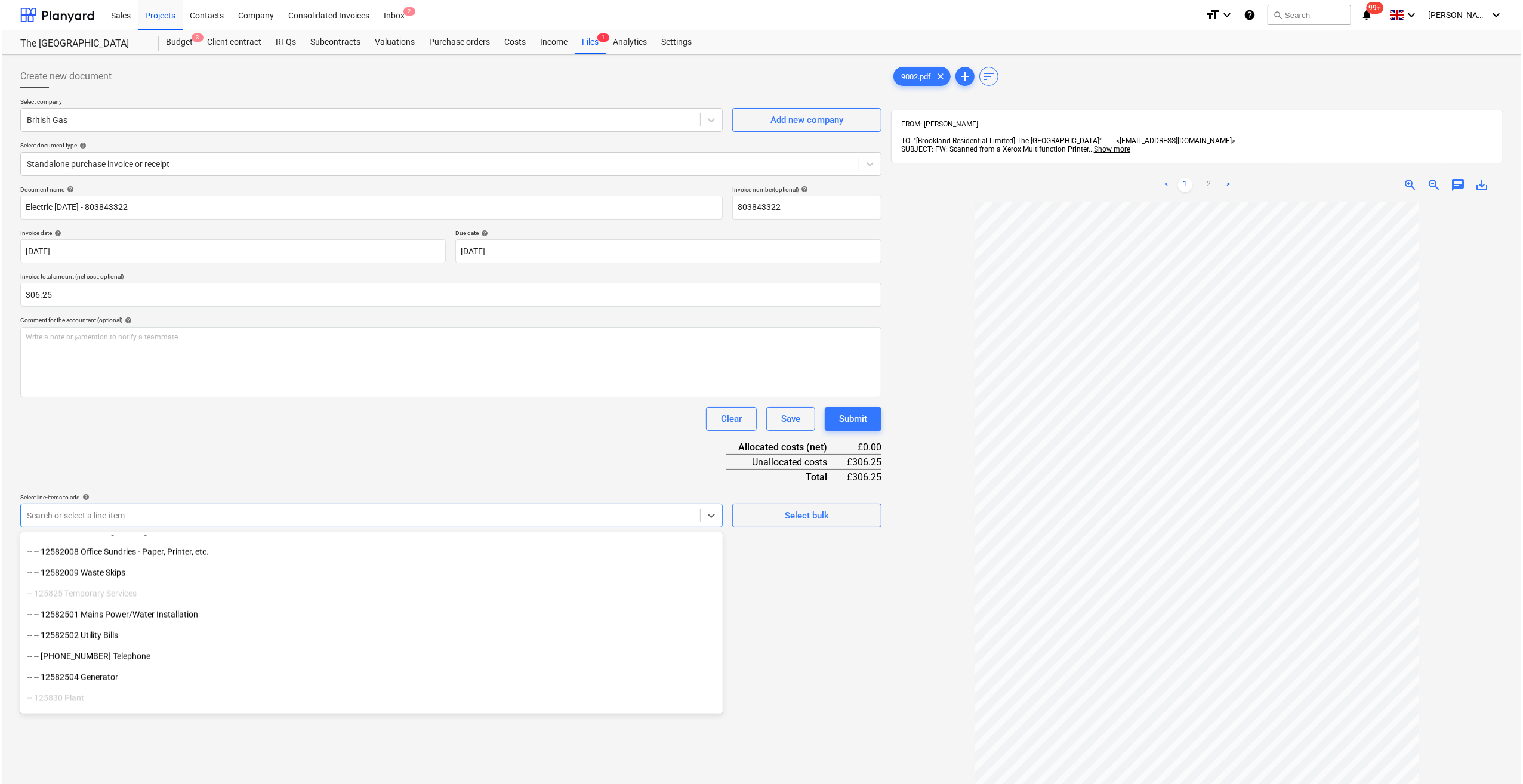
scroll to position [2074, 0]
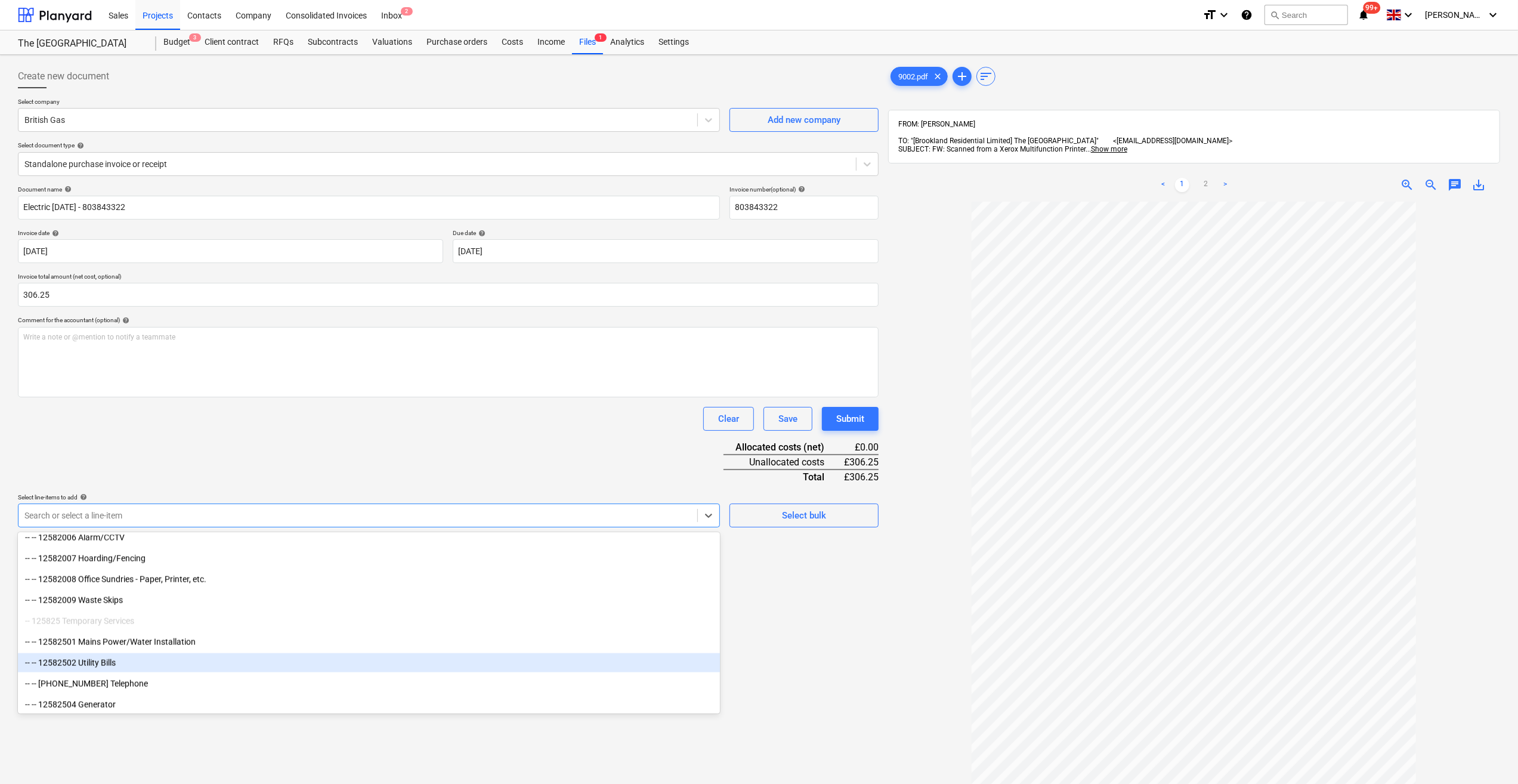
click at [135, 662] on div "-- -- 12582502 Utility Bills" at bounding box center [369, 662] width 703 height 19
click at [857, 674] on div "Create new document Select company British Gas Add new company Select document …" at bounding box center [448, 508] width 870 height 897
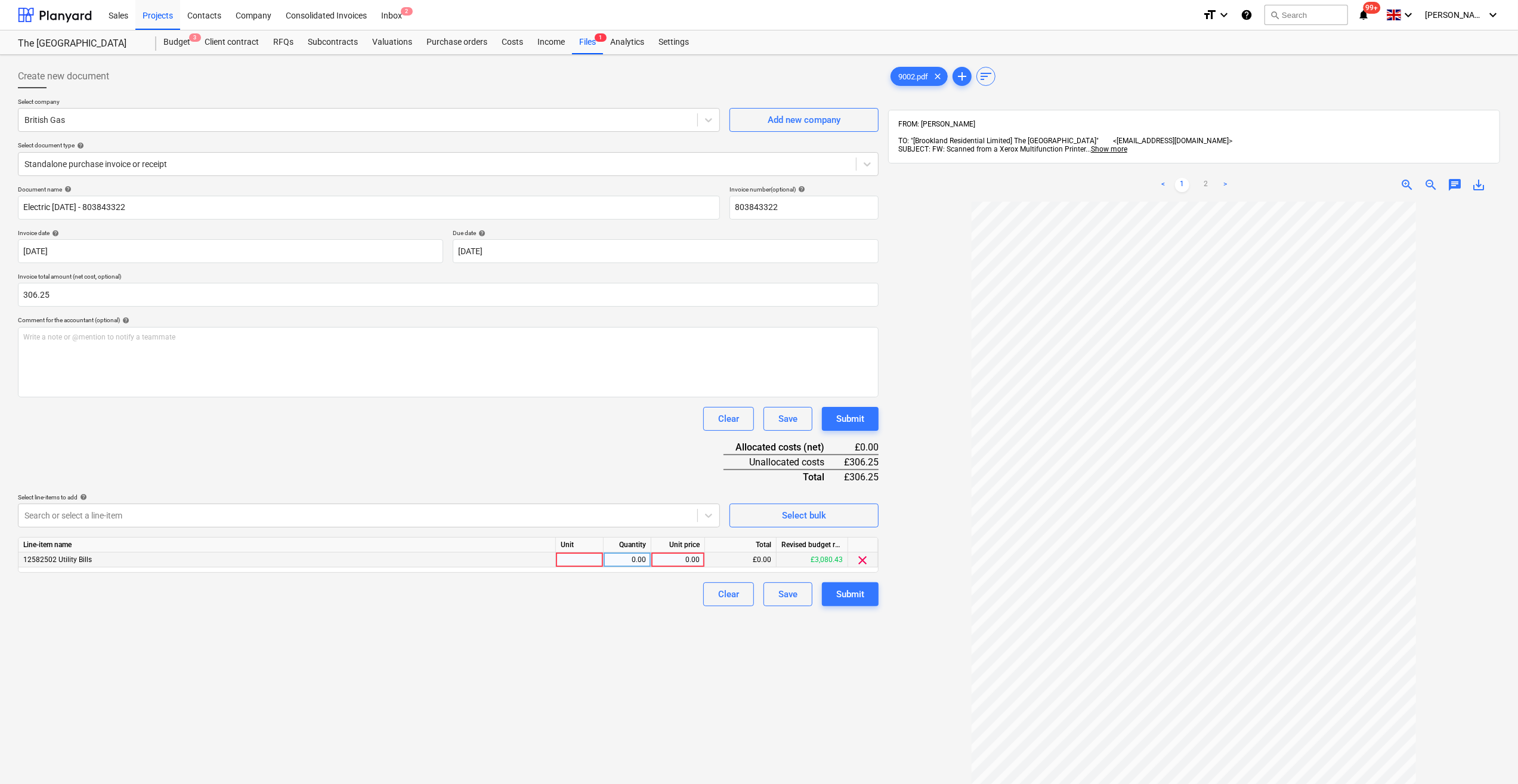
click at [574, 559] on div at bounding box center [579, 559] width 47 height 15
type input "Item"
click at [638, 559] on div "0.00" at bounding box center [627, 559] width 38 height 15
type input "1"
click at [689, 561] on div "0.00" at bounding box center [678, 559] width 44 height 15
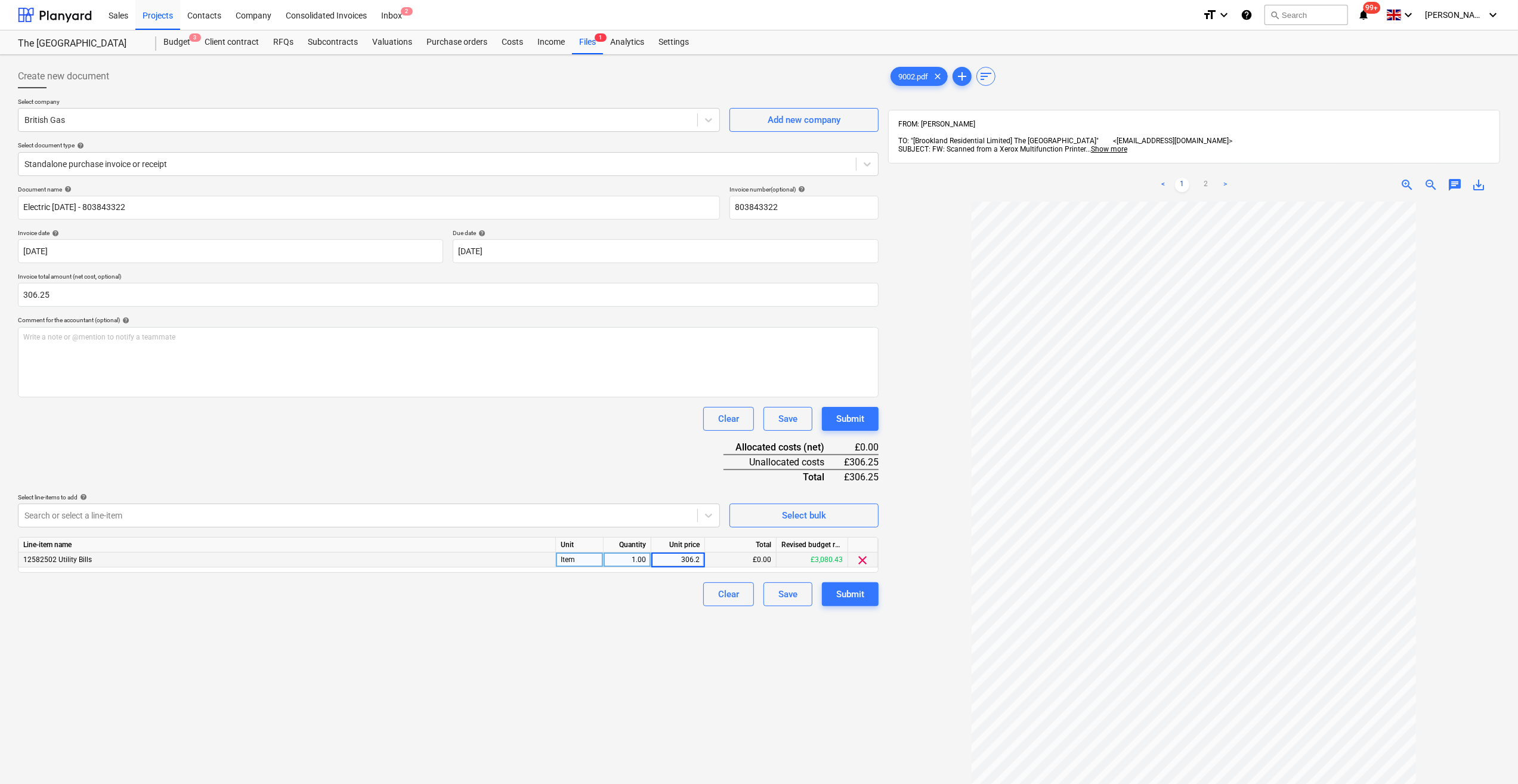
type input "306.25"
click at [648, 590] on div "Clear Save Submit" at bounding box center [448, 594] width 861 height 24
click at [845, 601] on div "Submit" at bounding box center [849, 593] width 28 height 15
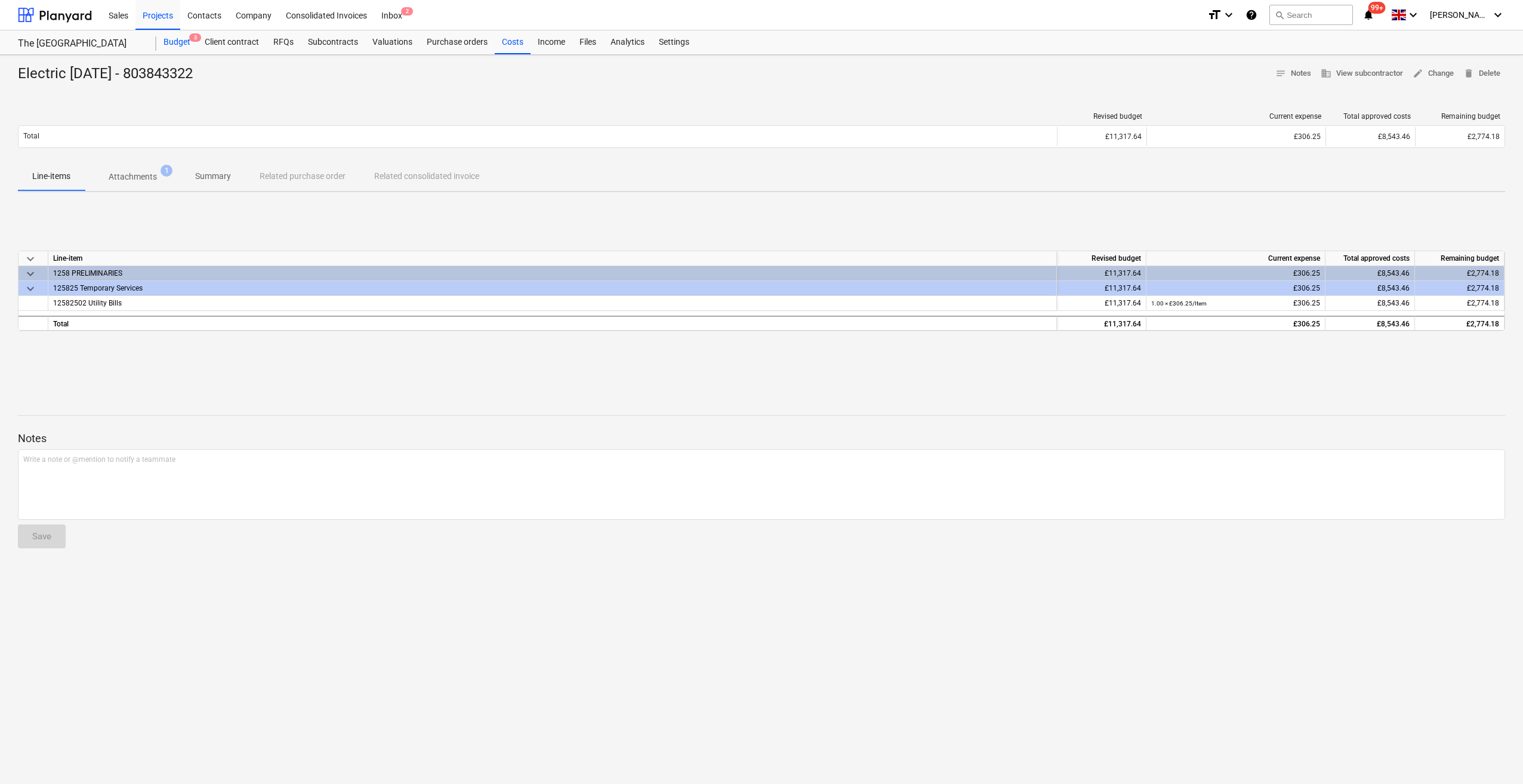
click at [174, 40] on div "Budget 3" at bounding box center [177, 42] width 41 height 24
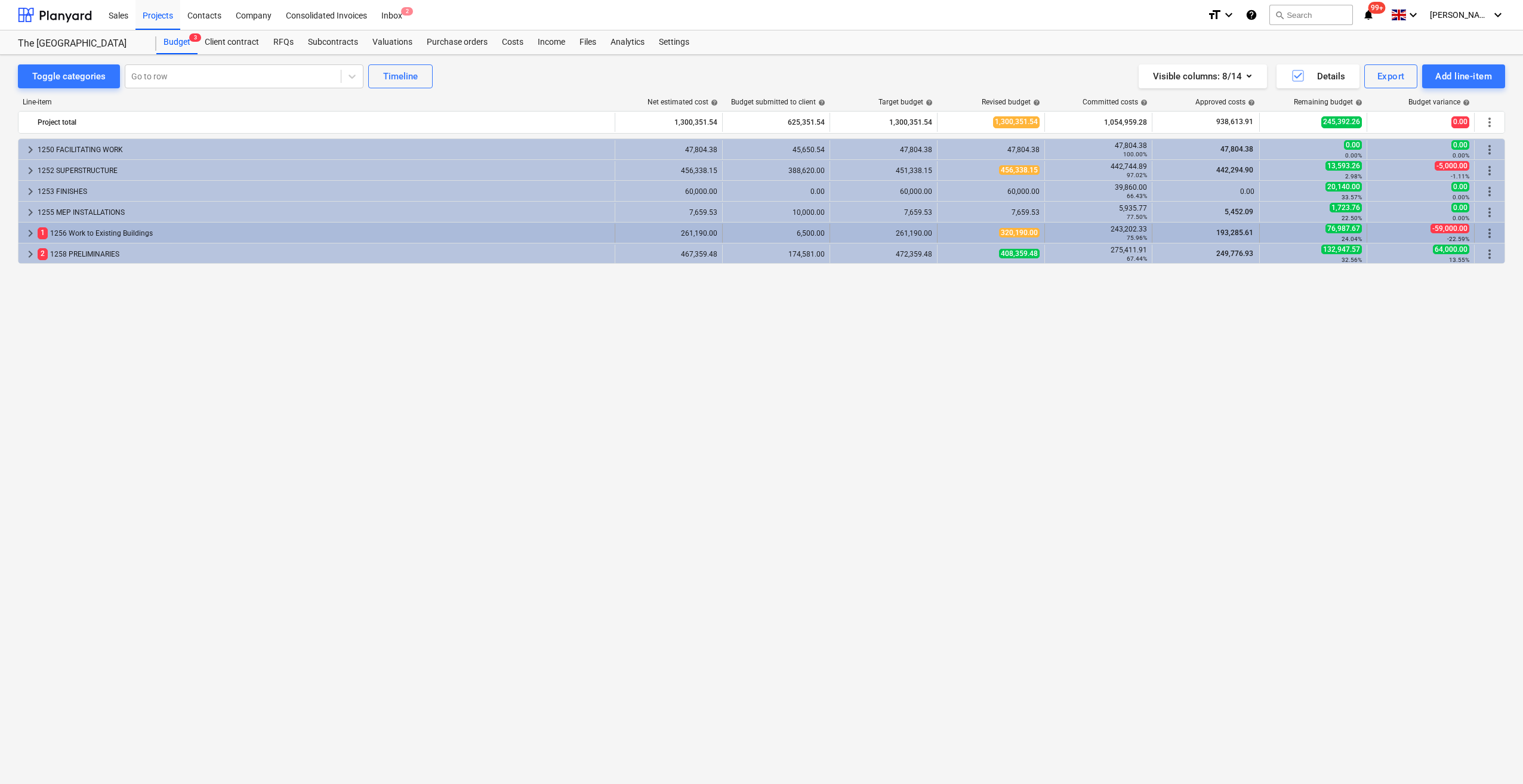
click at [29, 234] on span "keyboard_arrow_right" at bounding box center [30, 234] width 14 height 14
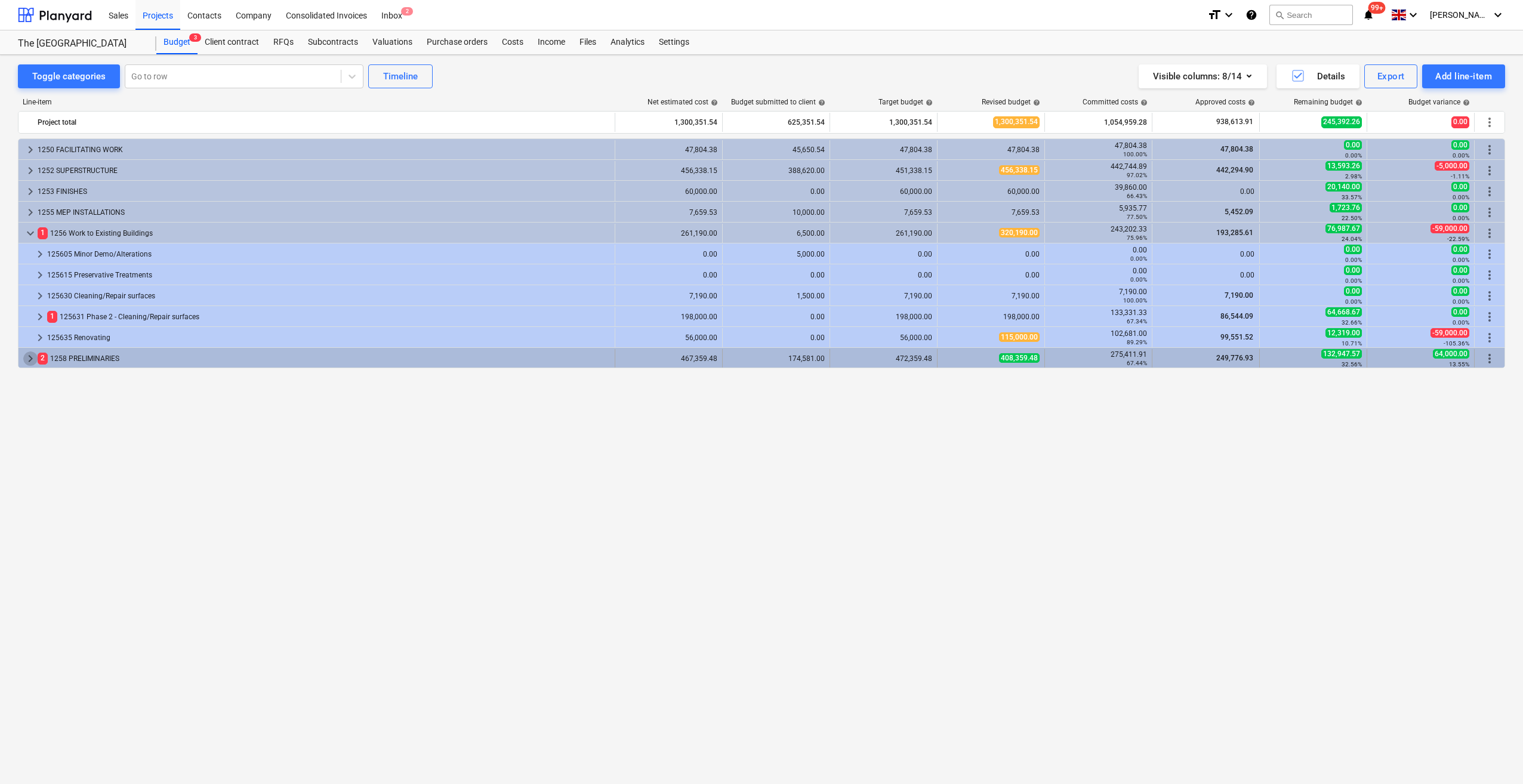
click at [32, 361] on span "keyboard_arrow_right" at bounding box center [30, 359] width 14 height 14
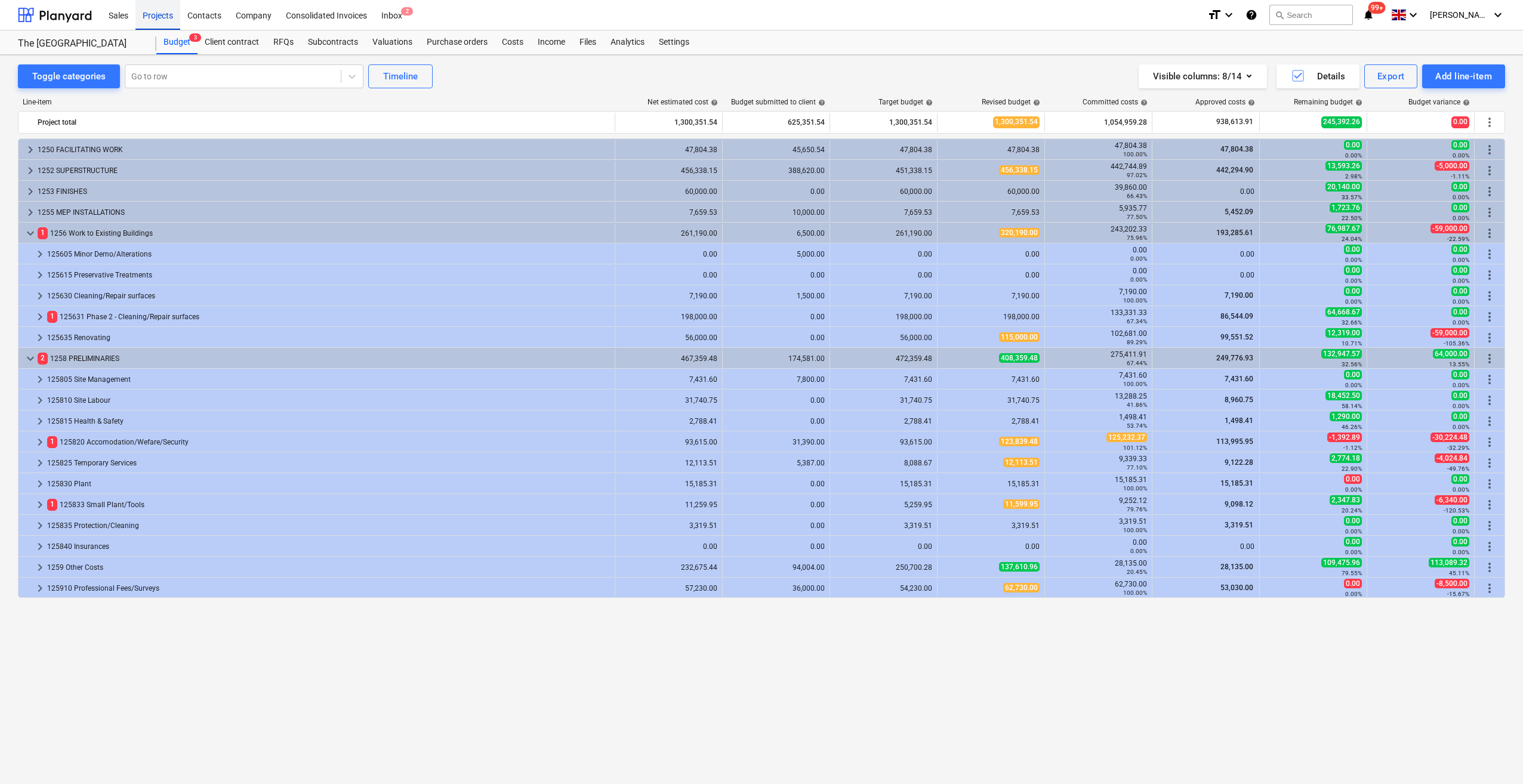
click at [161, 14] on div "Projects" at bounding box center [158, 14] width 45 height 30
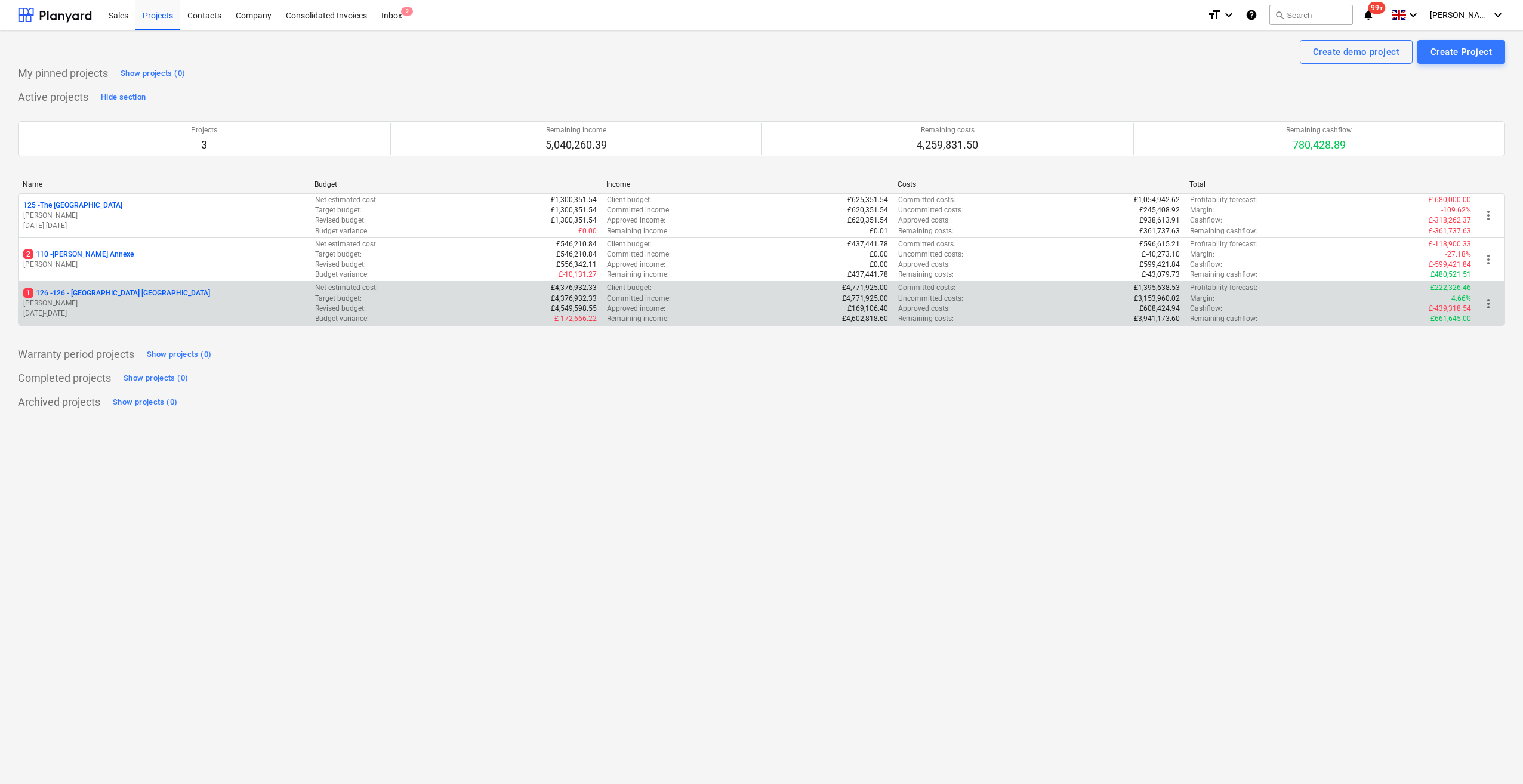
click at [81, 294] on p "1 126 - 126 - [GEOGRAPHIC_DATA] [GEOGRAPHIC_DATA]" at bounding box center [116, 293] width 187 height 10
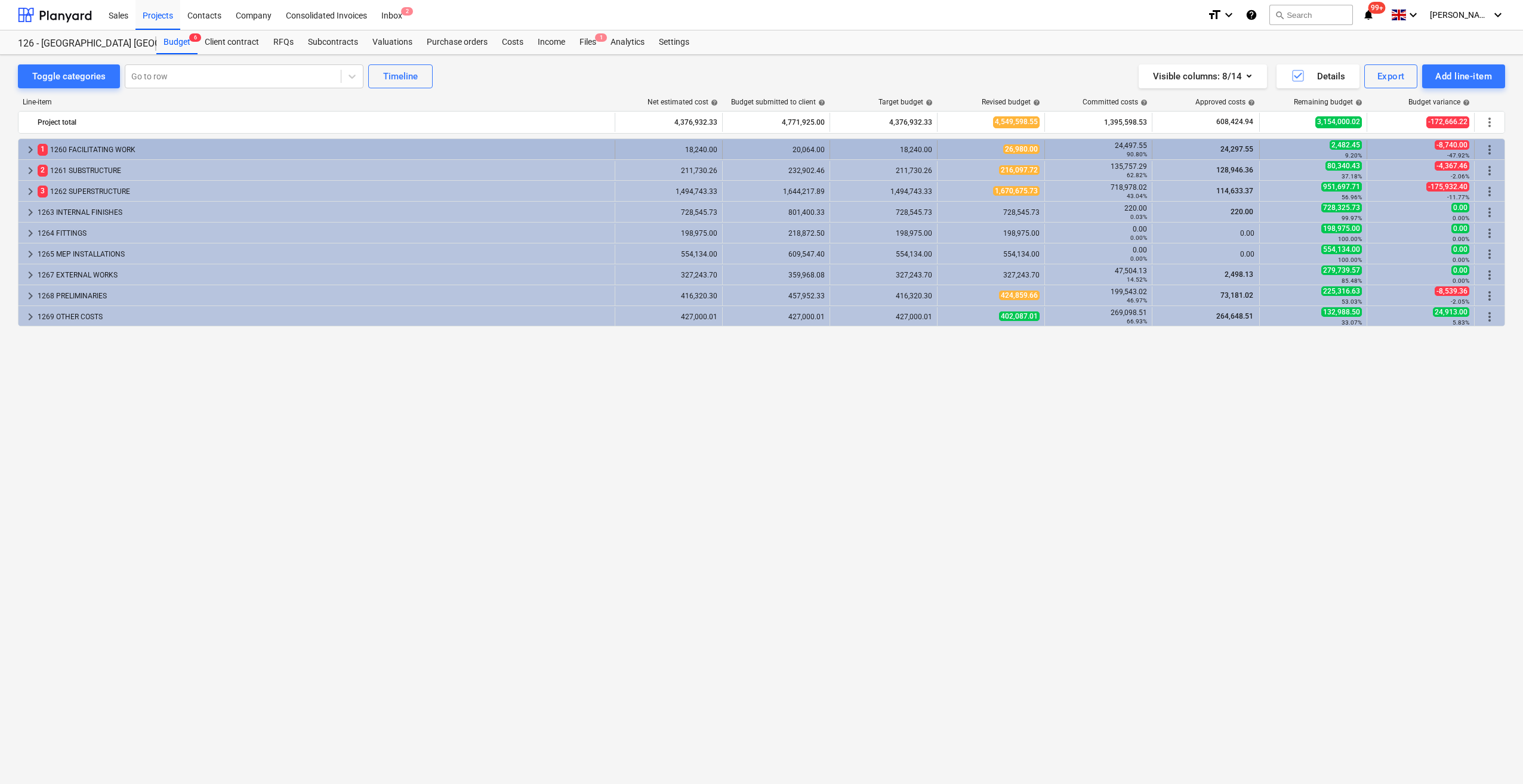
click at [82, 146] on div "1 1260 FACILITATING WORK" at bounding box center [323, 149] width 572 height 19
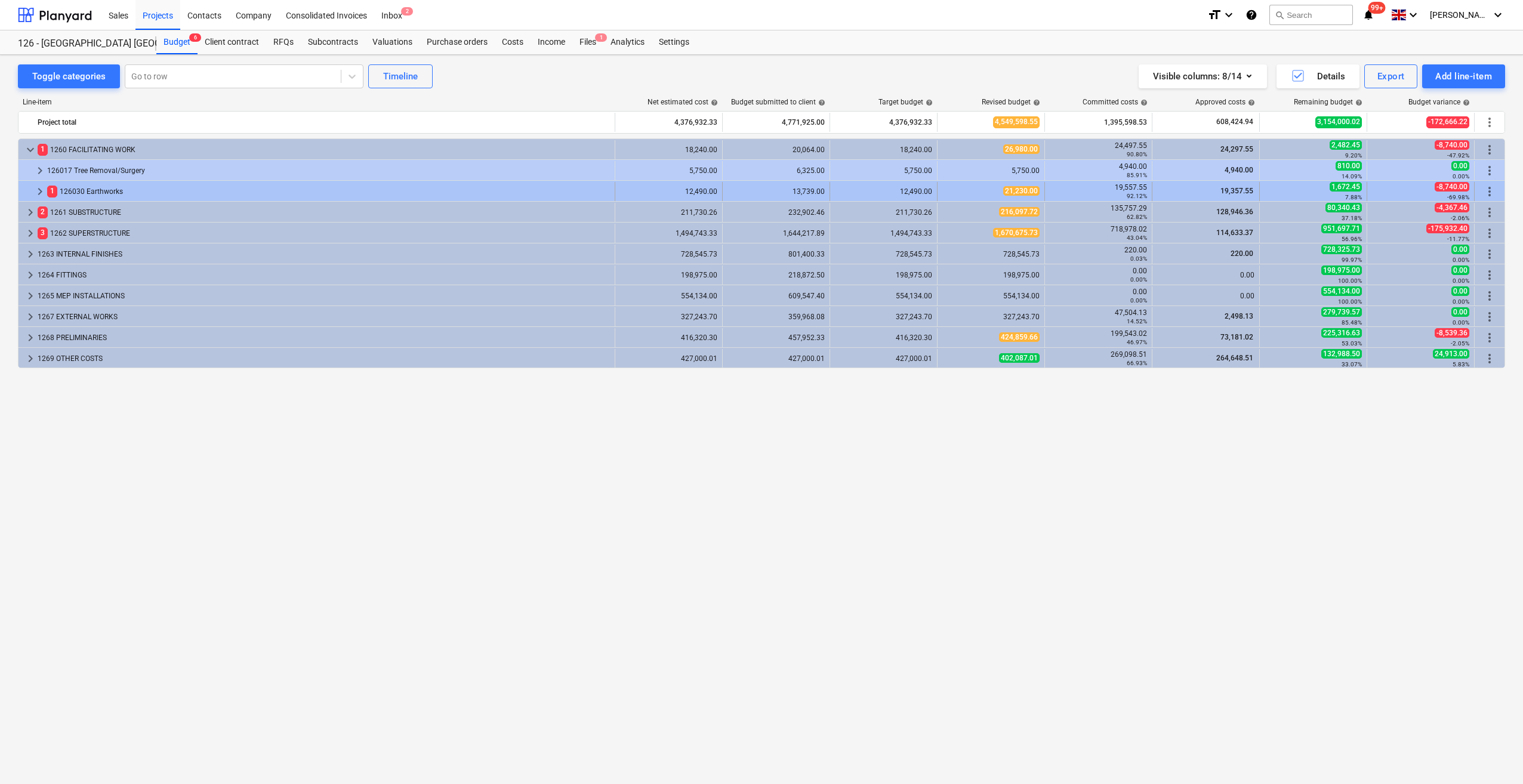
click at [78, 189] on div "1 126030 Earthworks" at bounding box center [329, 191] width 563 height 19
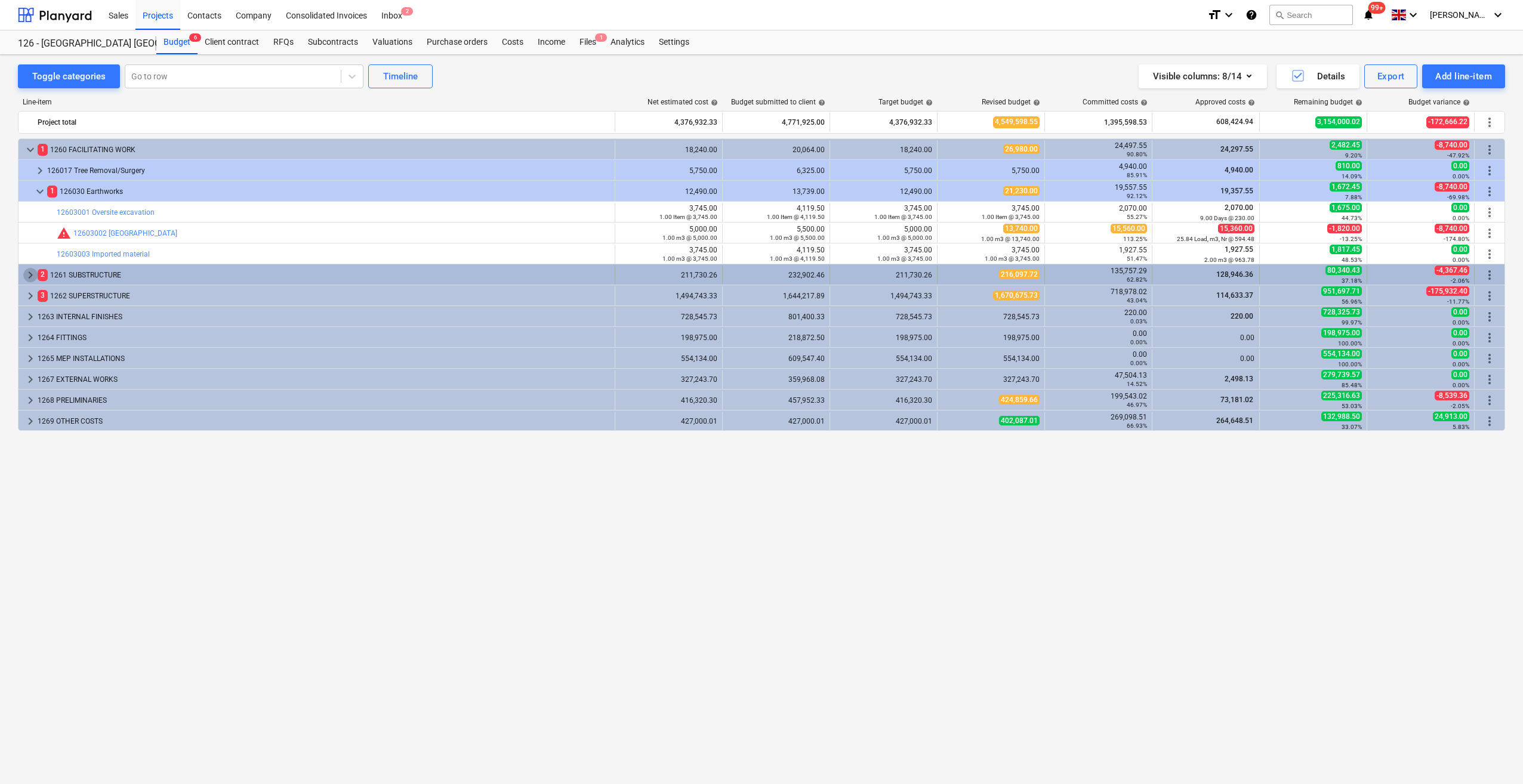
click at [28, 275] on span "keyboard_arrow_right" at bounding box center [30, 275] width 14 height 14
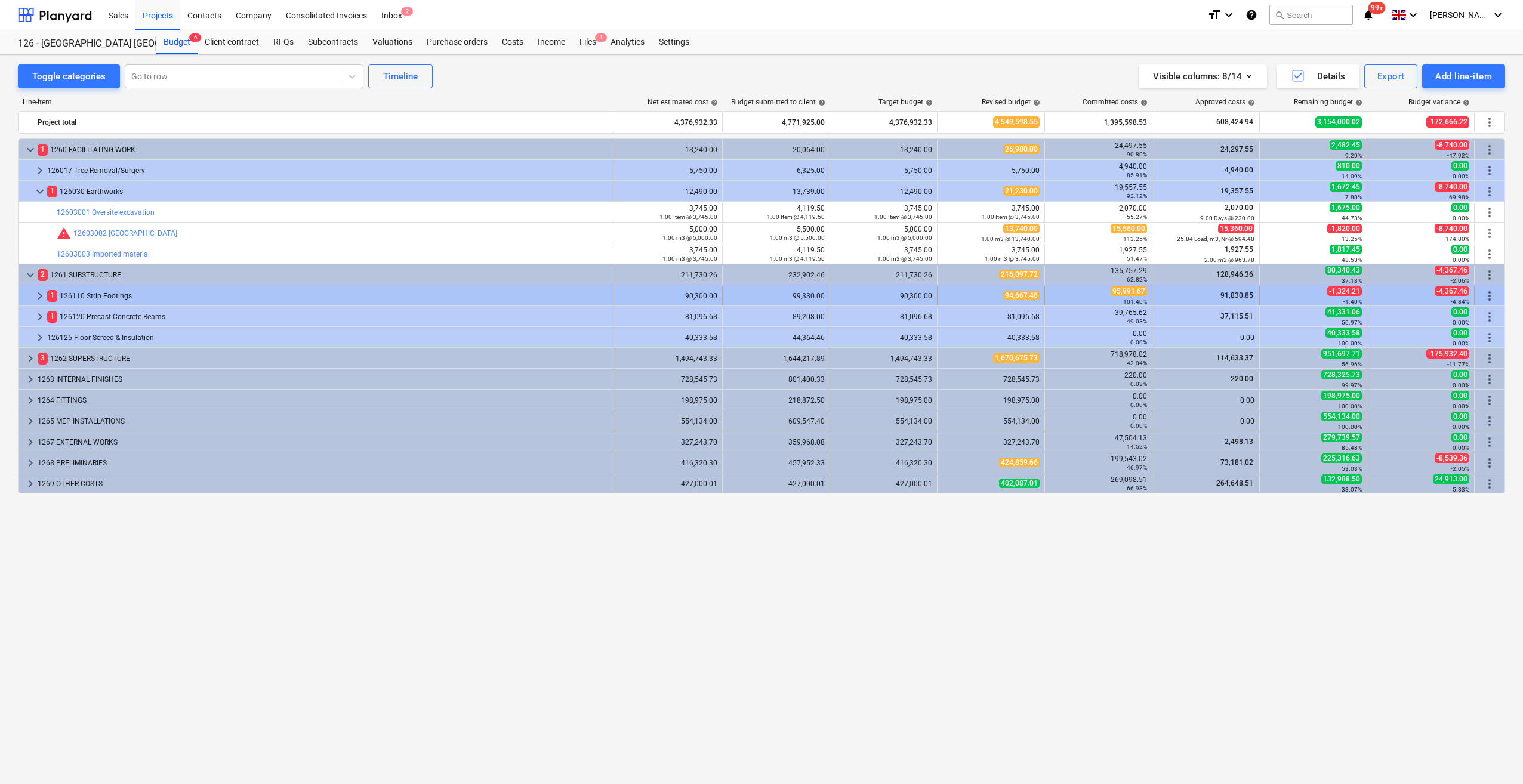
click at [39, 294] on span "keyboard_arrow_right" at bounding box center [40, 296] width 14 height 14
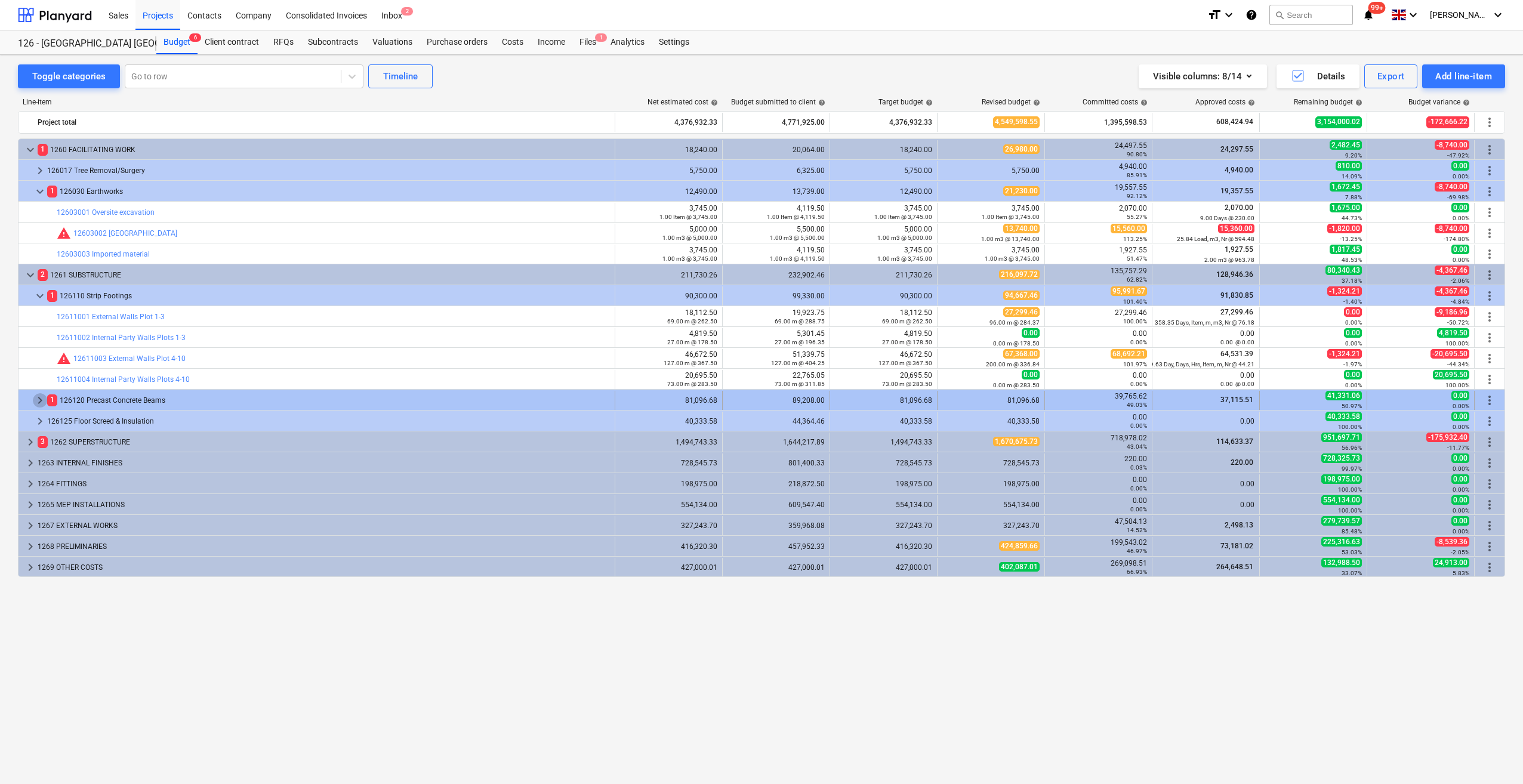
click at [40, 399] on span "keyboard_arrow_right" at bounding box center [40, 400] width 14 height 14
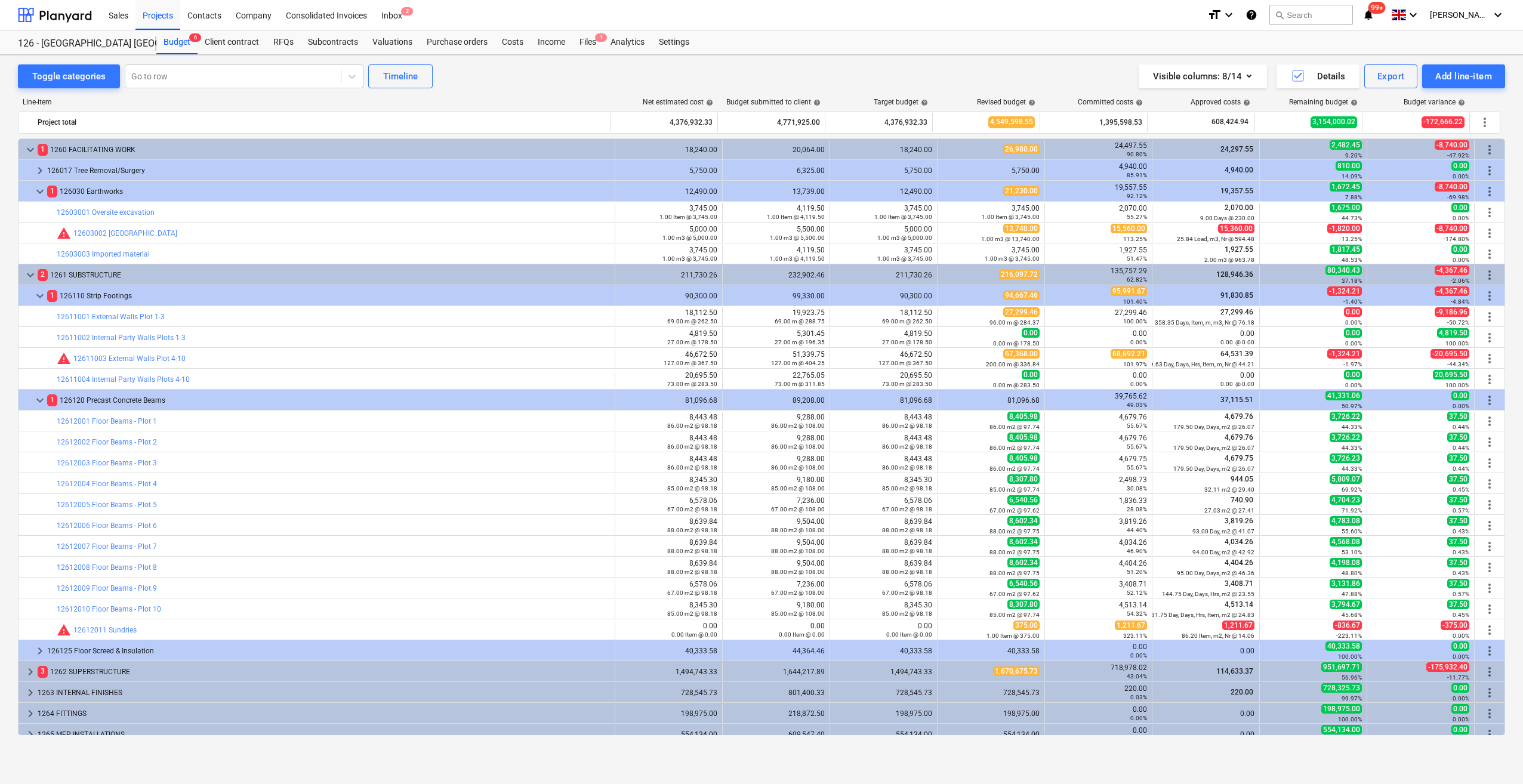
click at [311, 93] on div "Line-item Net estimated cost help Budget submitted to client help Target budget…" at bounding box center [761, 419] width 1487 height 661
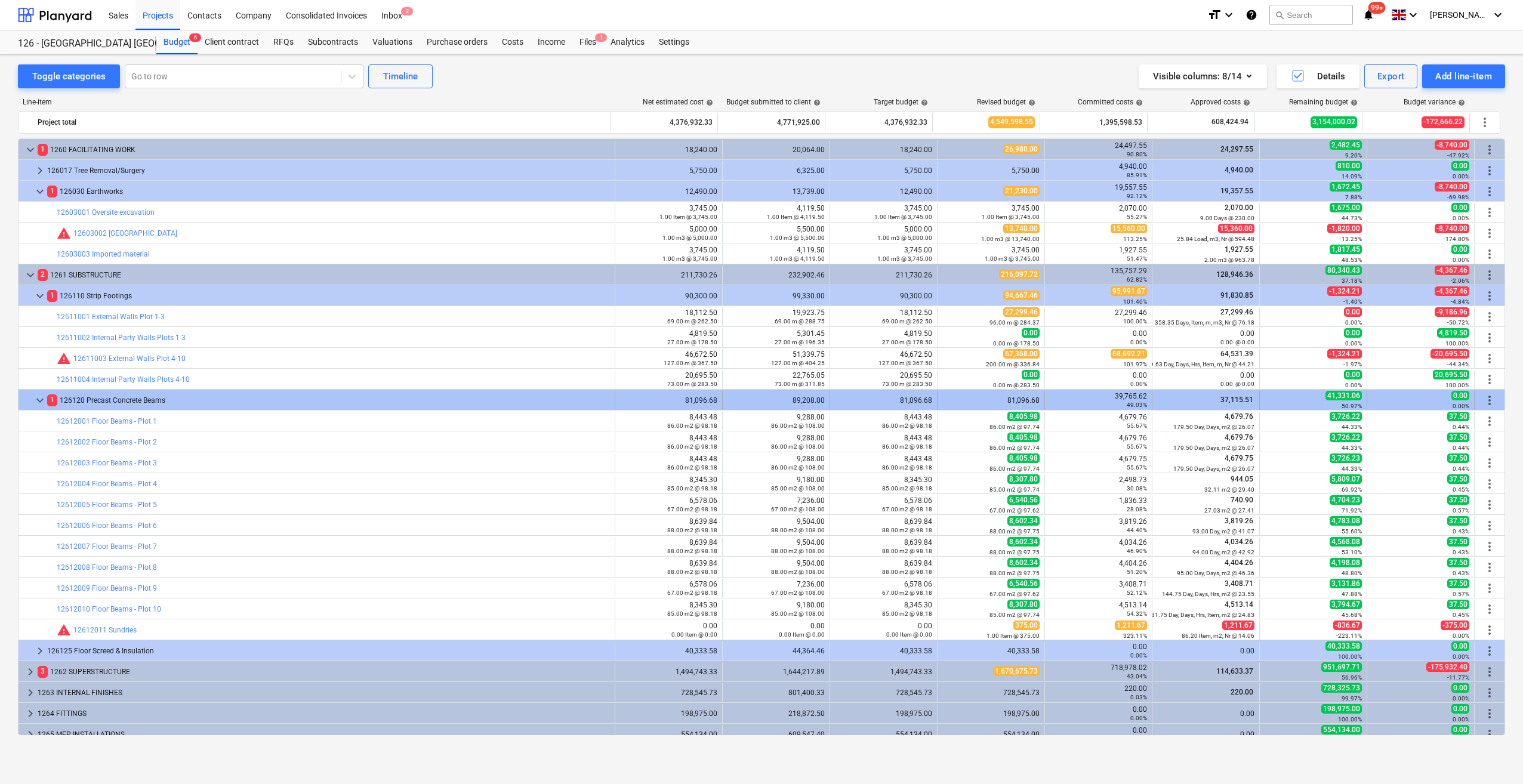
scroll to position [72, 0]
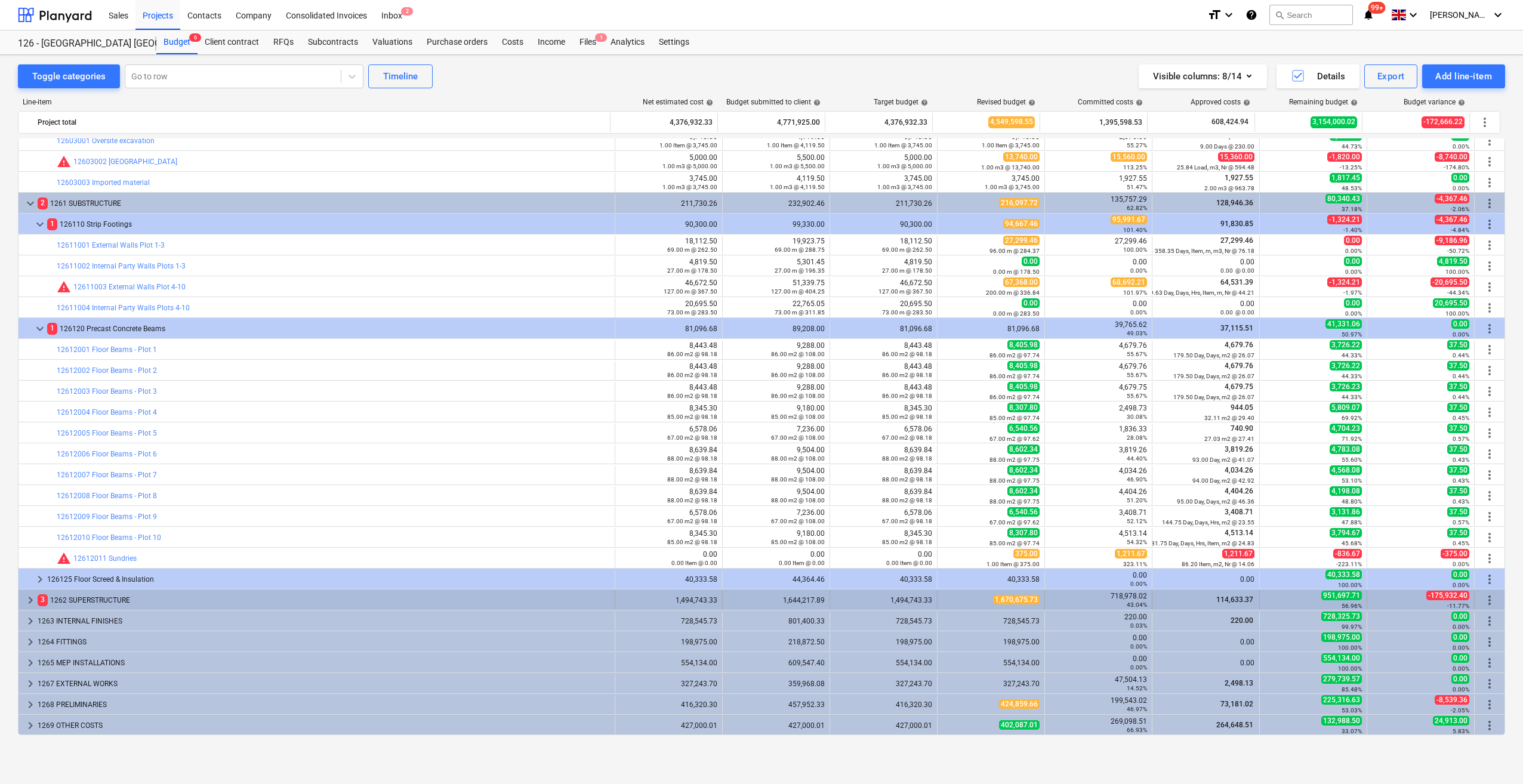
click at [29, 601] on span "keyboard_arrow_right" at bounding box center [30, 601] width 14 height 14
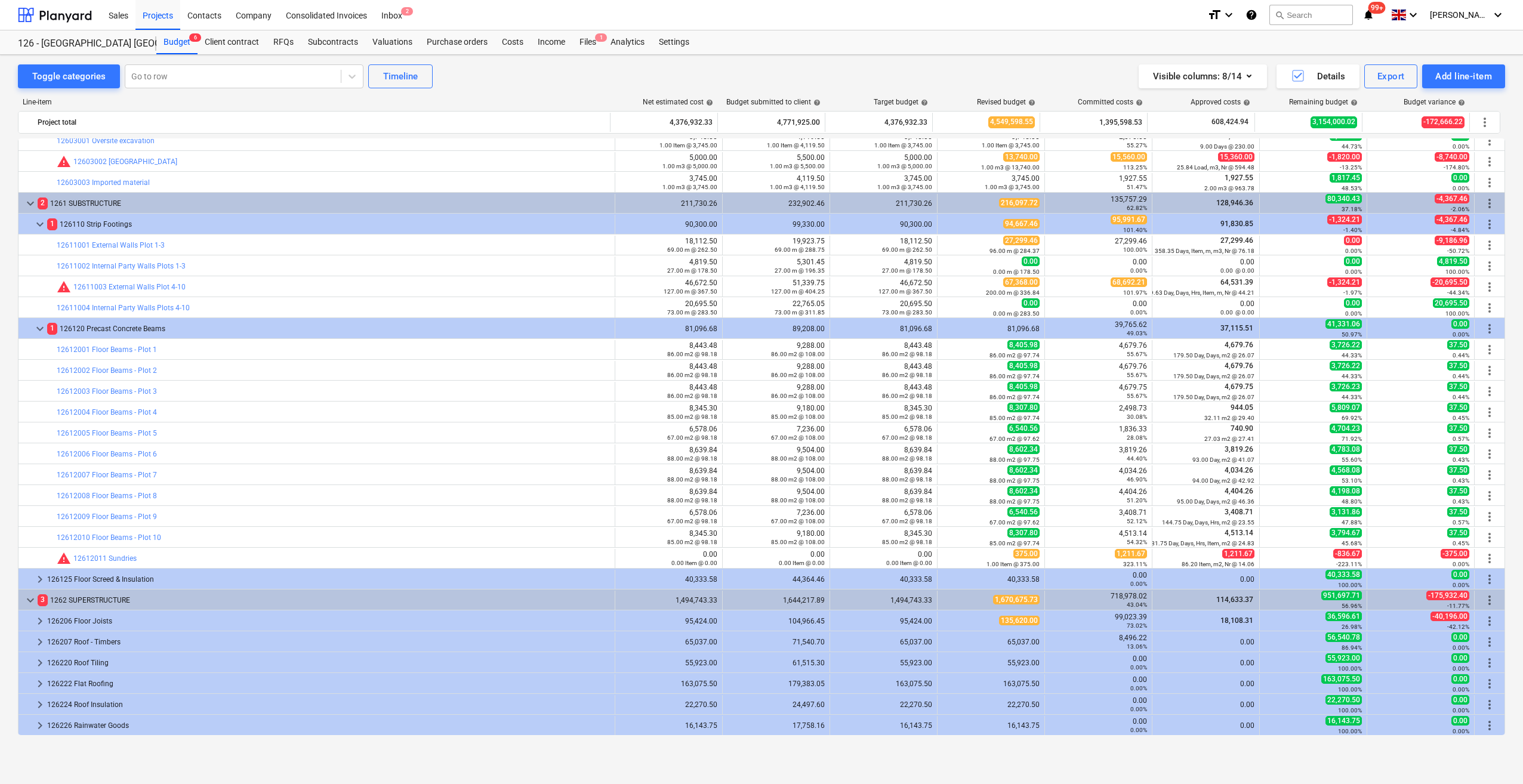
scroll to position [311, 0]
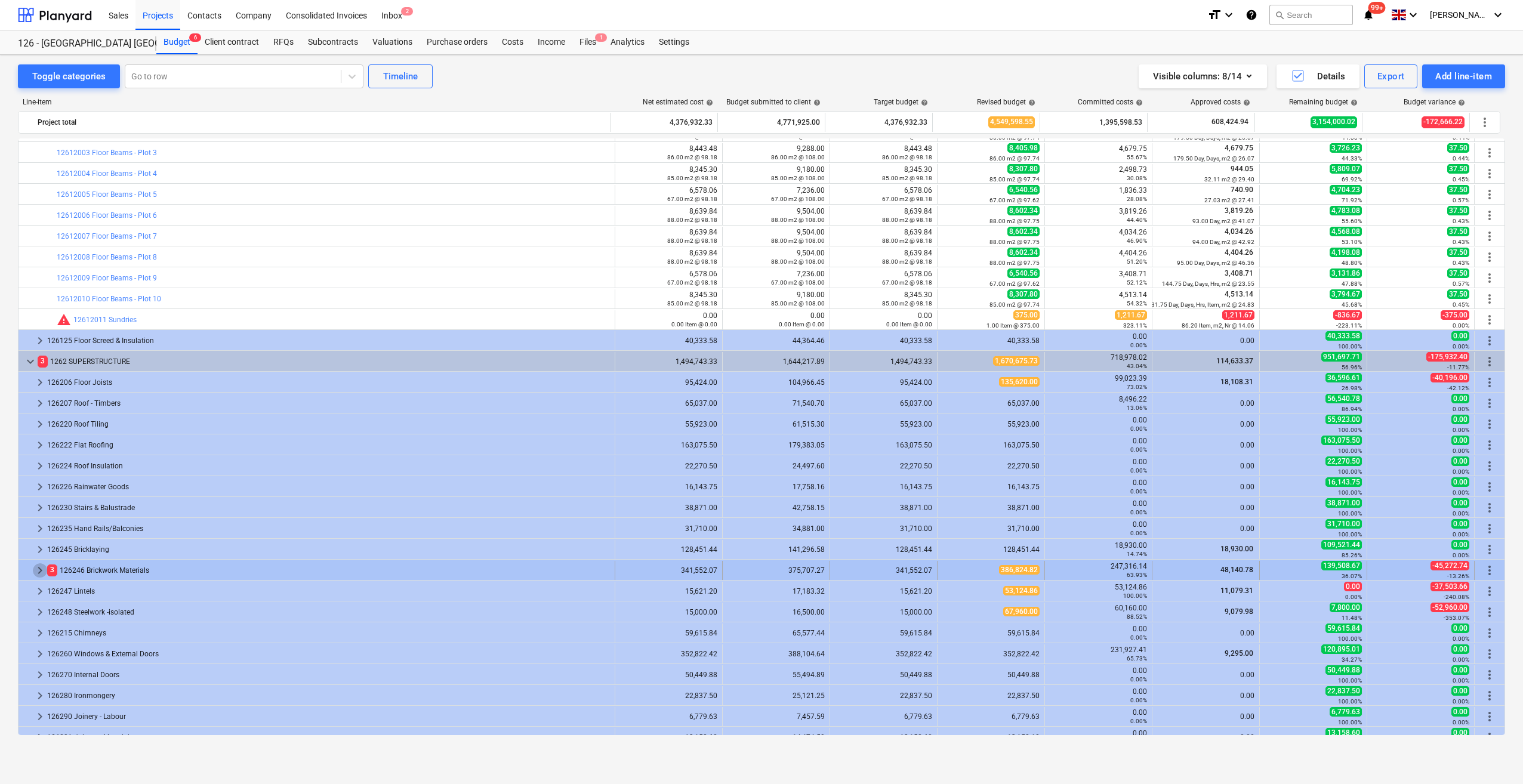
click at [38, 573] on span "keyboard_arrow_right" at bounding box center [40, 570] width 14 height 14
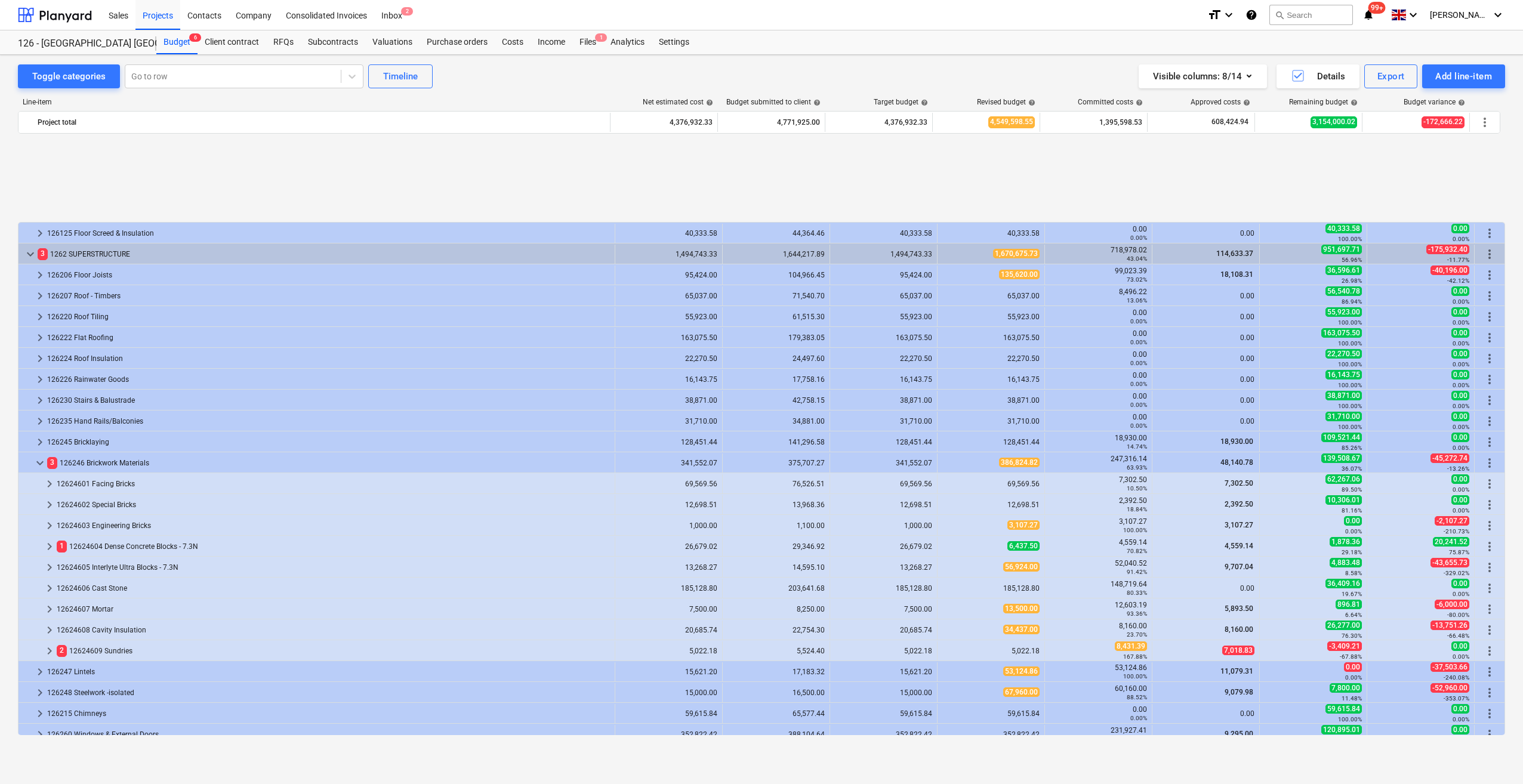
scroll to position [537, 0]
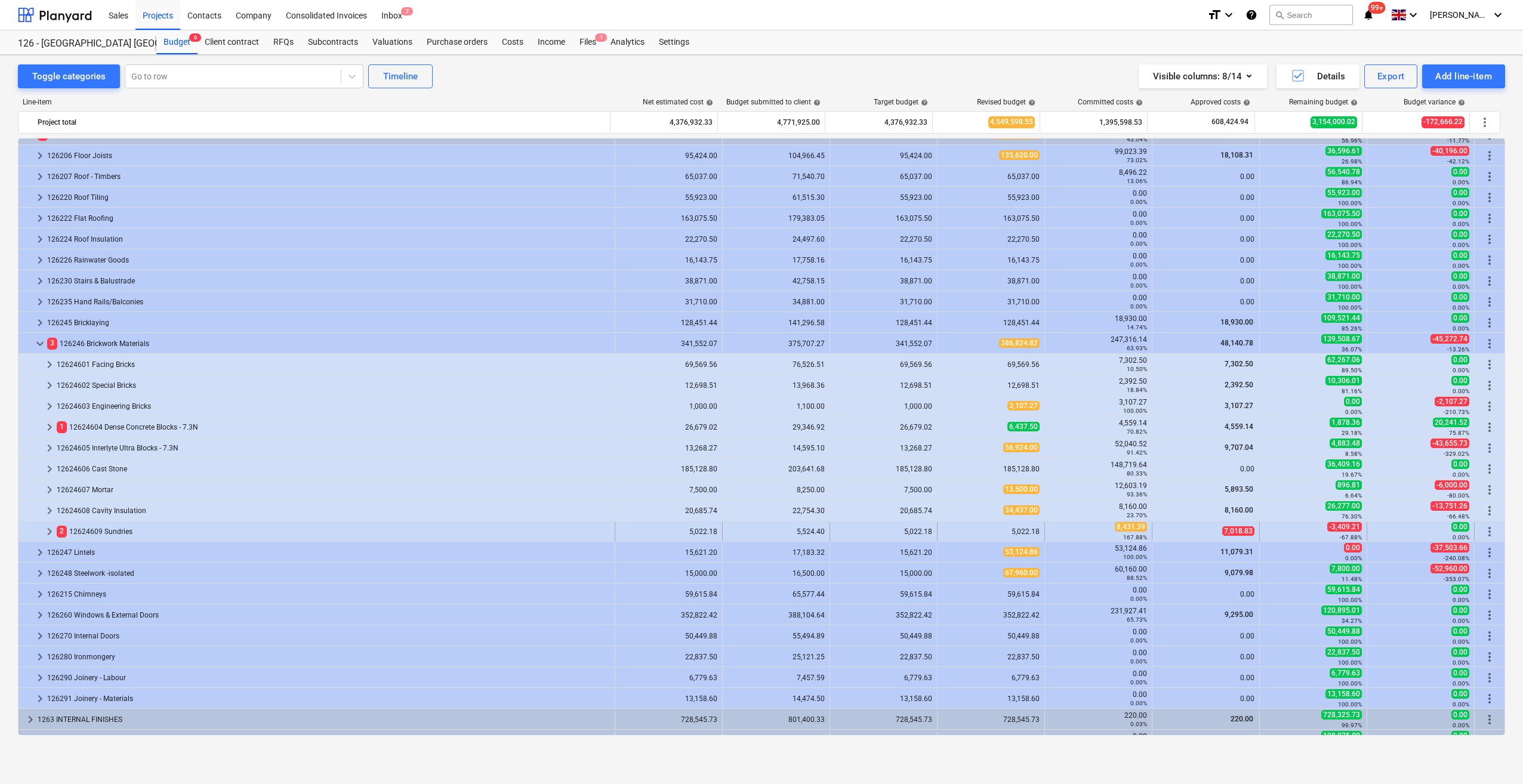
click at [92, 528] on div "2 12624609 Sundries" at bounding box center [333, 531] width 553 height 19
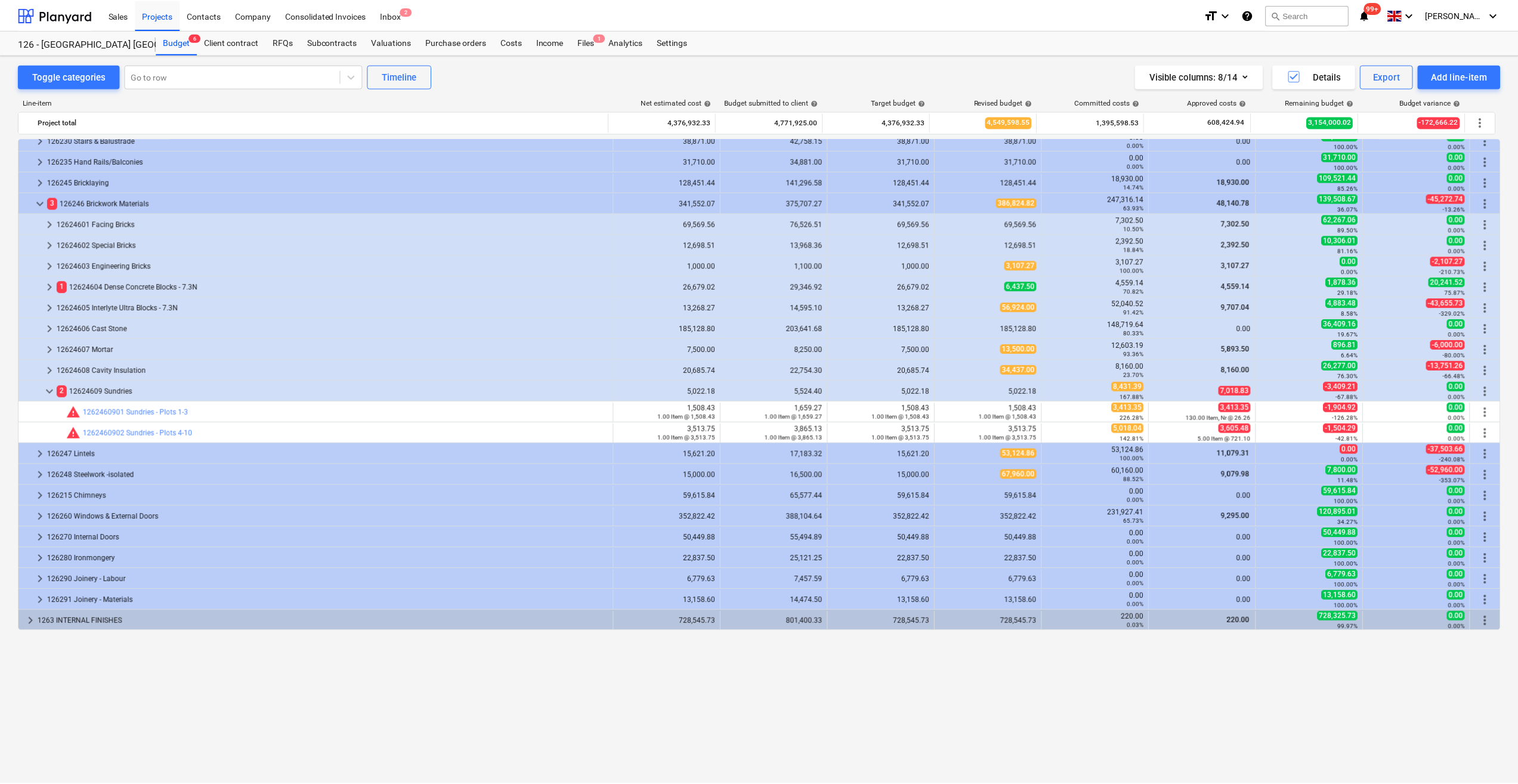
scroll to position [0, 0]
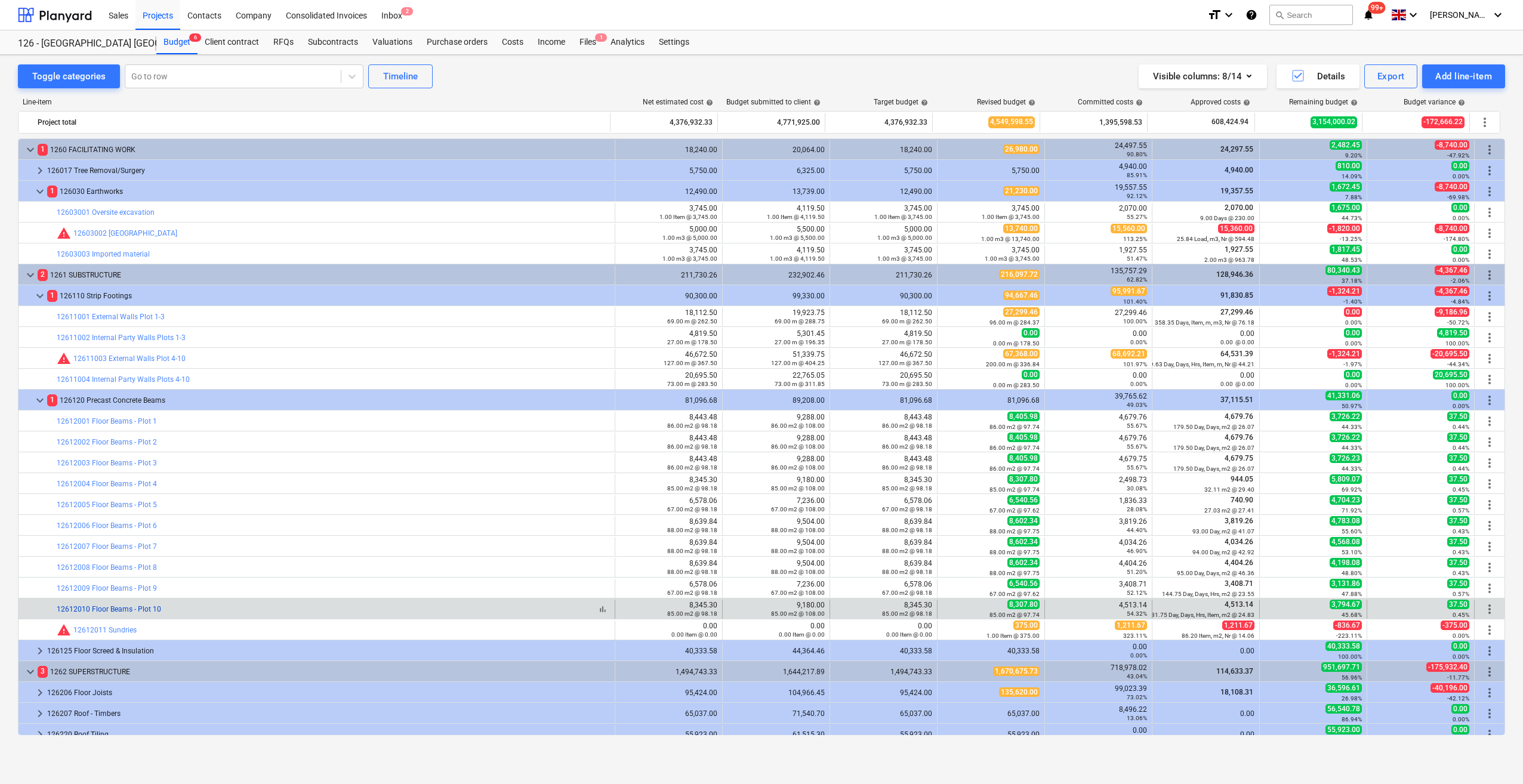
click at [131, 605] on link "12612010 Floor Beams - Plot 10" at bounding box center [108, 609] width 105 height 8
